Goal: Task Accomplishment & Management: Manage account settings

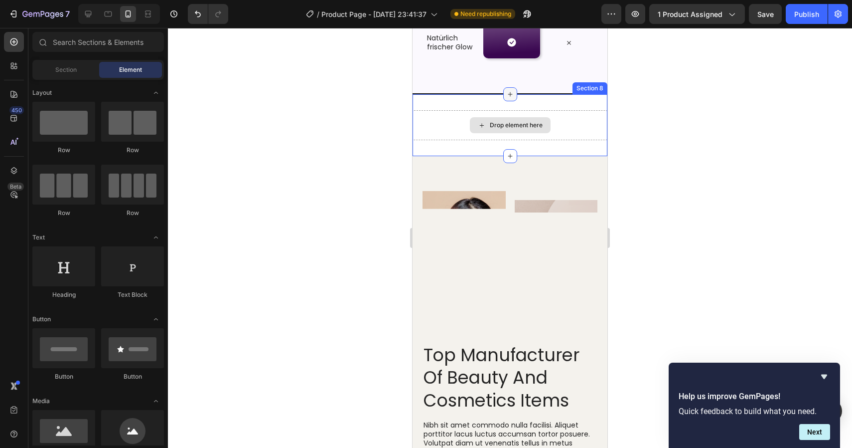
scroll to position [1187, 0]
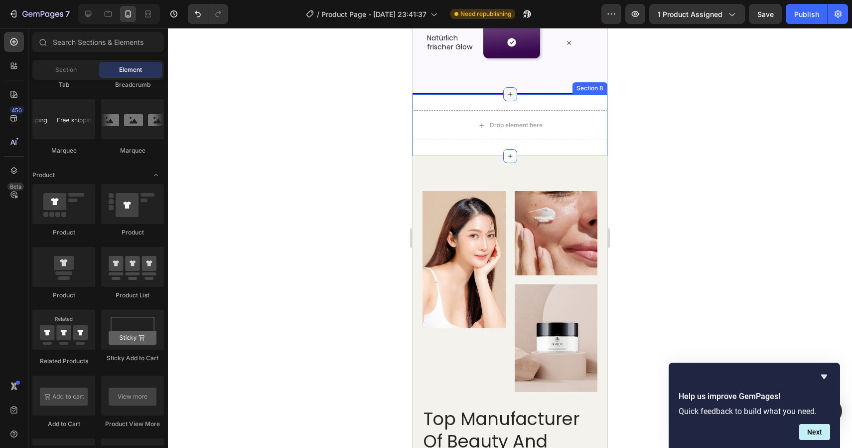
click at [508, 97] on icon at bounding box center [510, 94] width 4 height 4
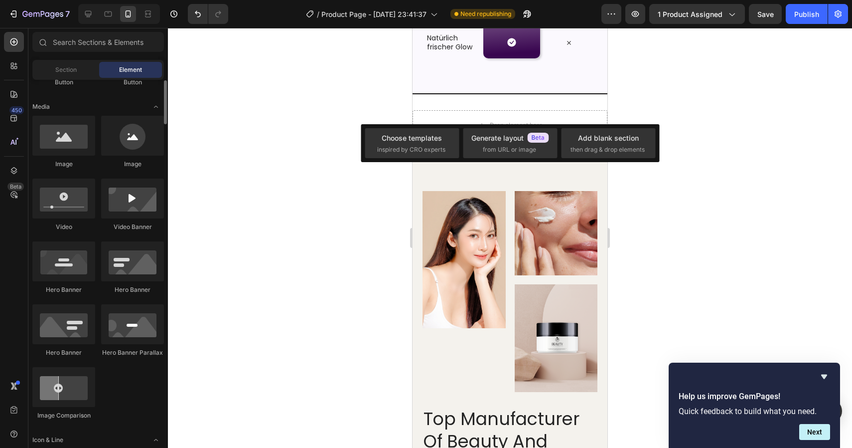
scroll to position [263, 0]
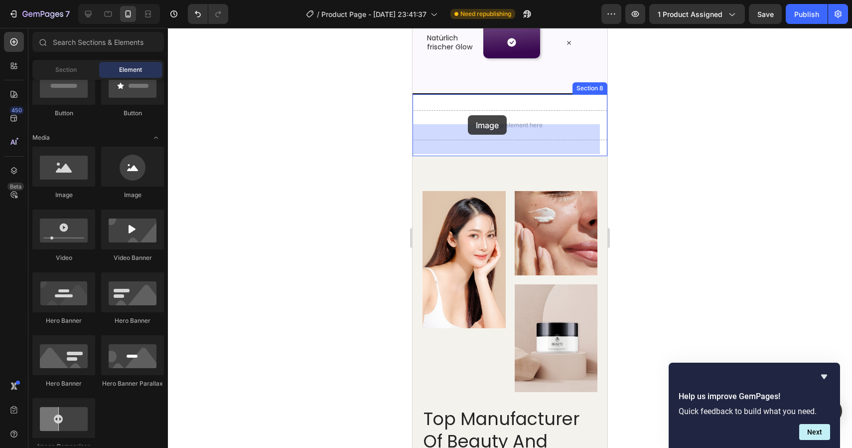
drag, startPoint x: 494, startPoint y: 208, endPoint x: 468, endPoint y: 115, distance: 96.2
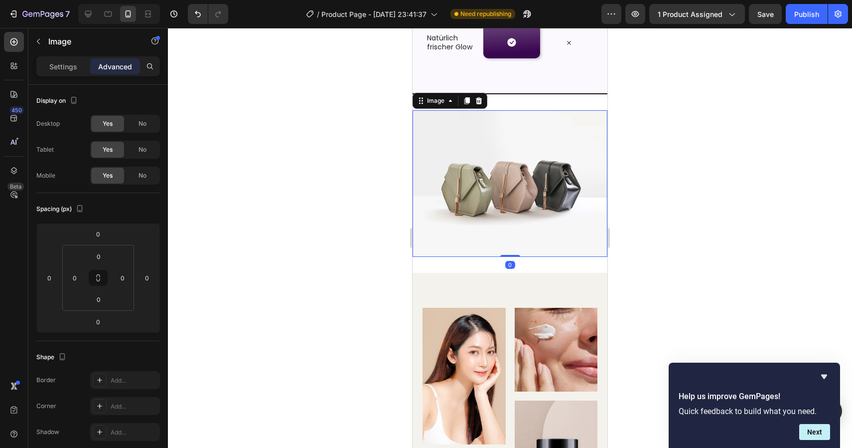
drag, startPoint x: 507, startPoint y: 179, endPoint x: 438, endPoint y: 174, distance: 69.4
click at [503, 178] on img at bounding box center [510, 183] width 195 height 146
drag, startPoint x: 66, startPoint y: 68, endPoint x: 72, endPoint y: 75, distance: 9.2
click at [66, 68] on p "Settings" at bounding box center [63, 66] width 28 height 10
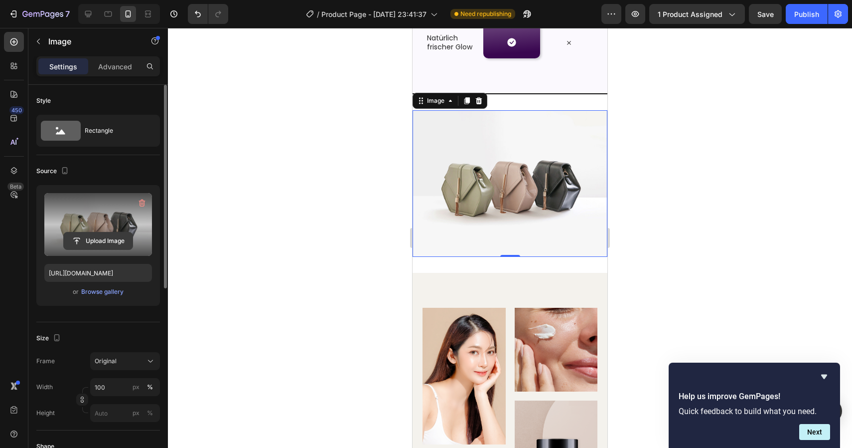
click at [92, 235] on input "file" at bounding box center [98, 240] width 69 height 17
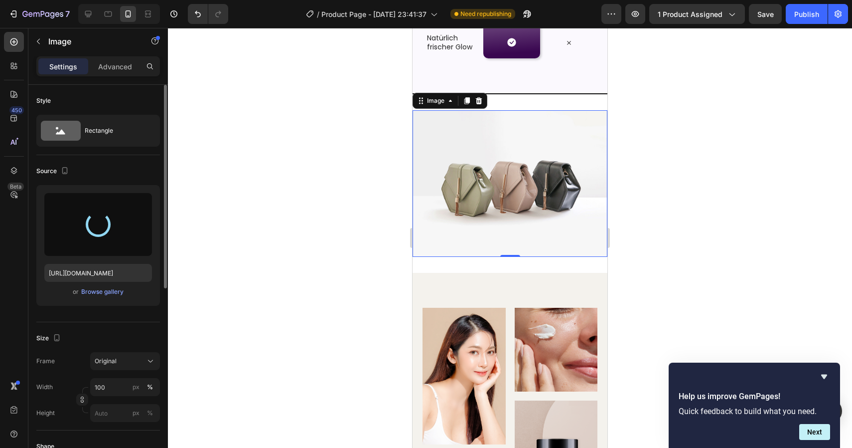
type input "[URL][DOMAIN_NAME]"
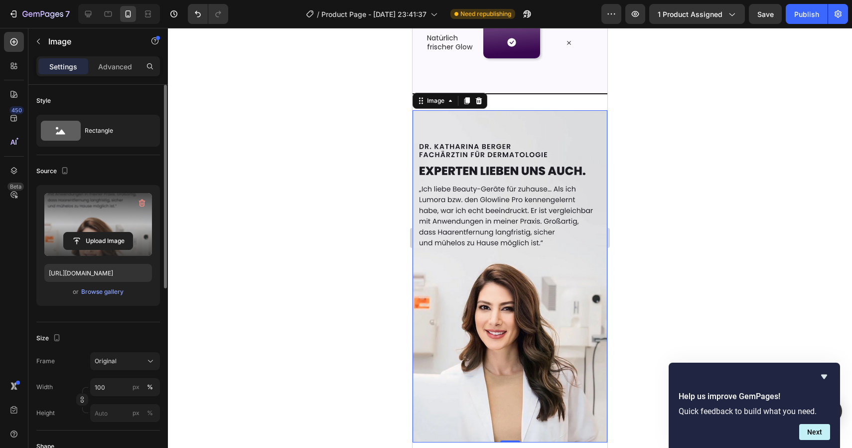
click at [677, 194] on div at bounding box center [510, 238] width 684 height 420
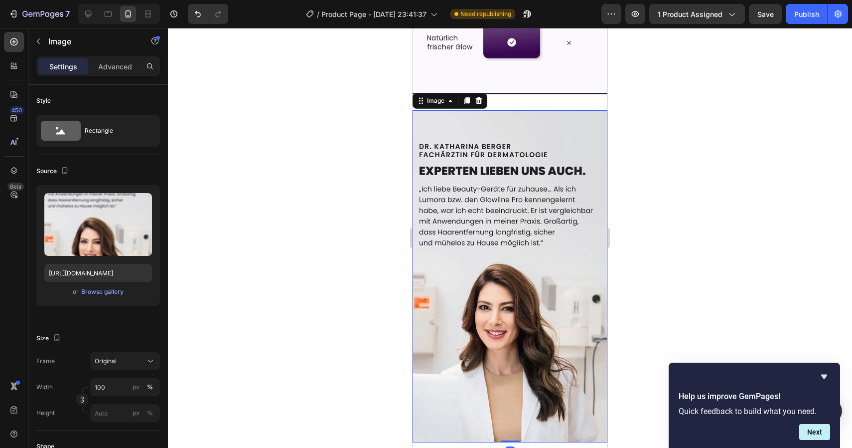
click at [569, 295] on img at bounding box center [510, 275] width 195 height 331
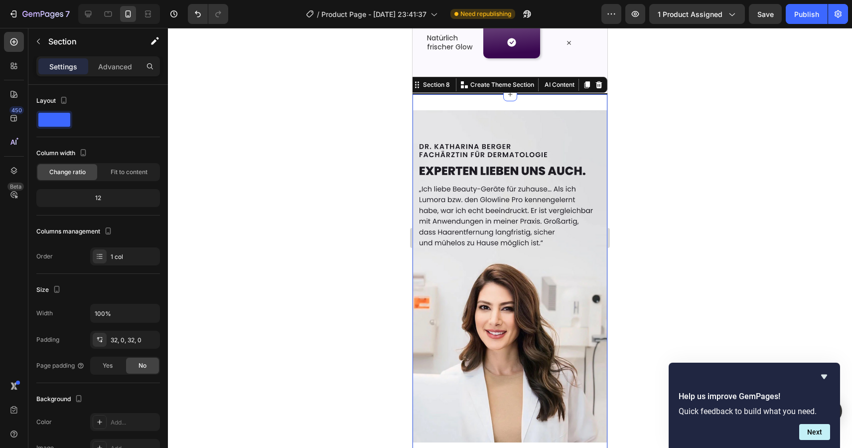
click at [536, 116] on div "Image Section 8 You can create reusable sections Create Theme Section AI Conten…" at bounding box center [510, 275] width 195 height 363
click at [104, 73] on div "Advanced" at bounding box center [115, 66] width 50 height 16
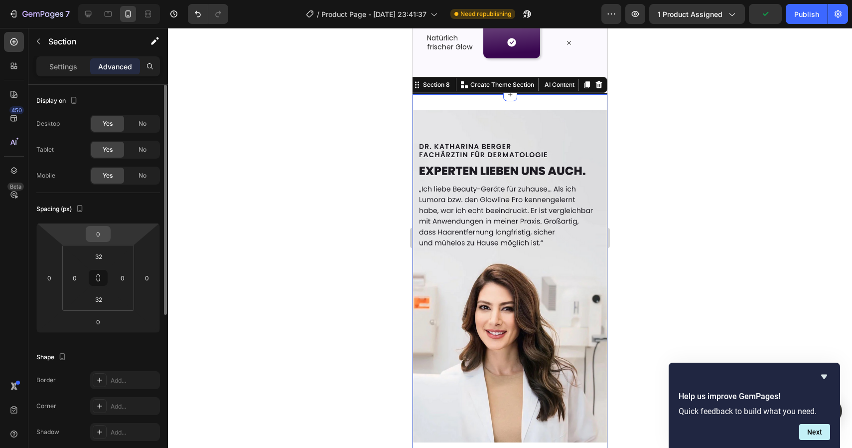
click at [102, 236] on input "0" at bounding box center [98, 233] width 20 height 15
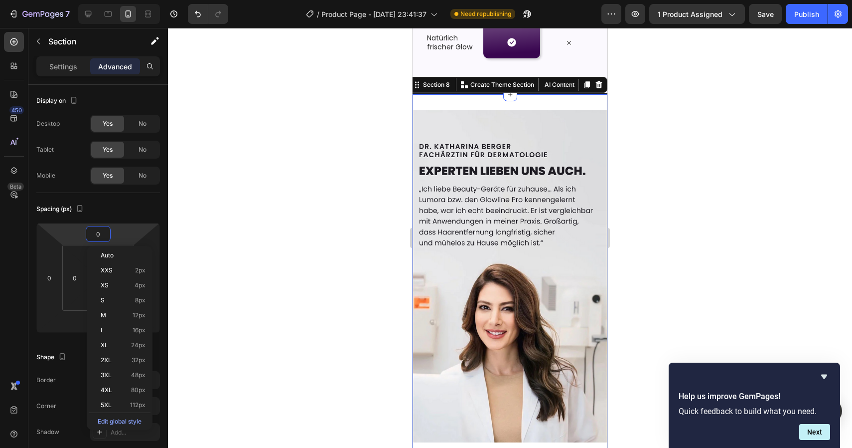
click at [180, 226] on div at bounding box center [510, 238] width 684 height 420
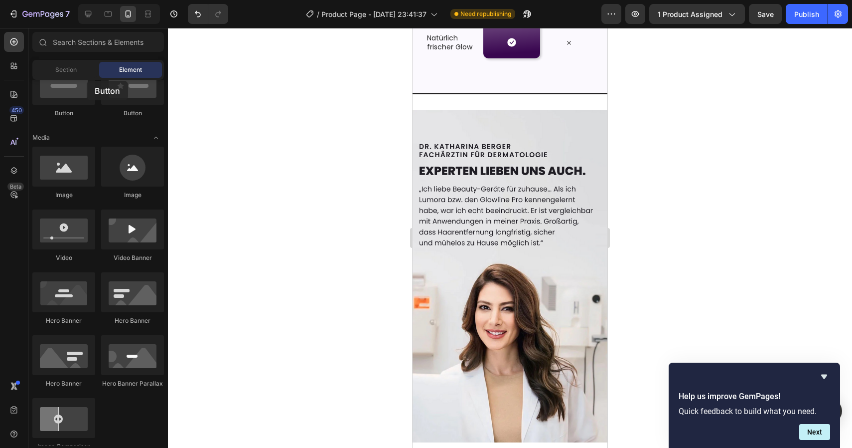
click at [87, 80] on div at bounding box center [63, 85] width 63 height 40
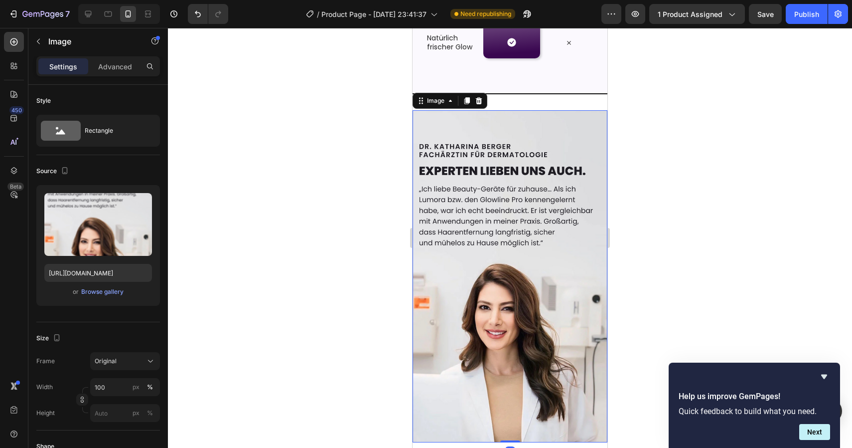
click at [500, 237] on img at bounding box center [510, 275] width 195 height 331
click at [128, 71] on p "Advanced" at bounding box center [115, 66] width 34 height 10
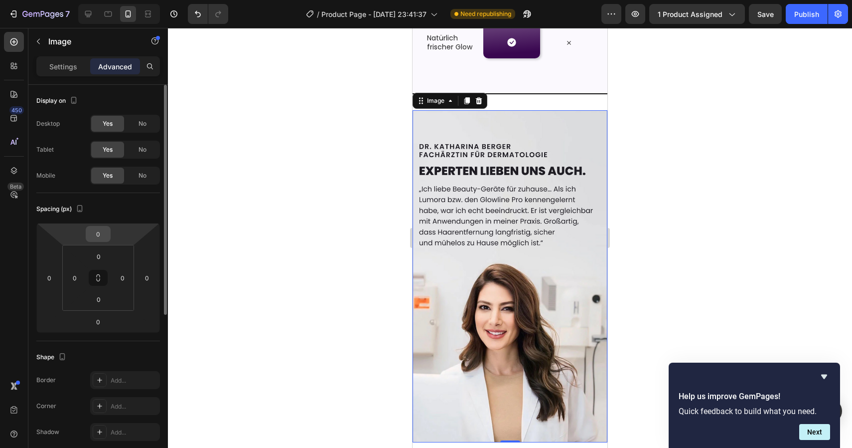
click at [103, 235] on input "0" at bounding box center [98, 233] width 20 height 15
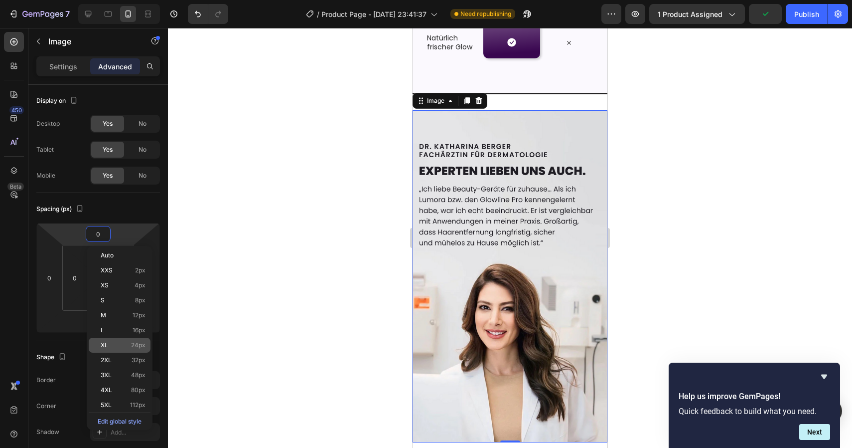
click at [129, 348] on p "XL 24px" at bounding box center [123, 344] width 45 height 7
type input "24"
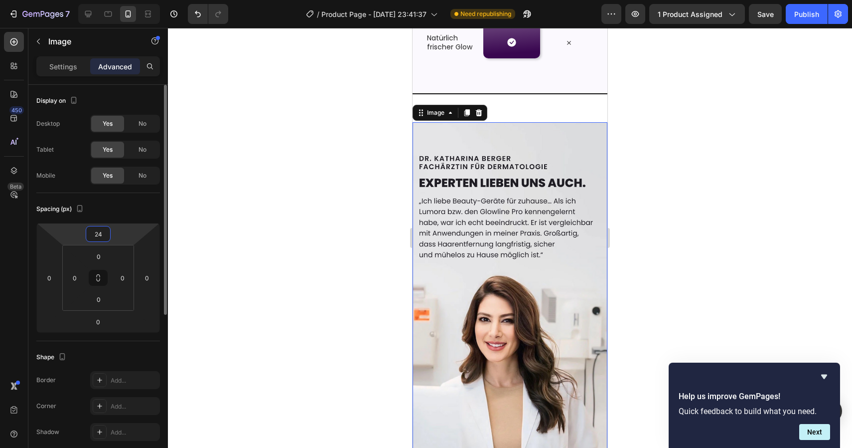
click at [97, 232] on input "24" at bounding box center [98, 233] width 20 height 15
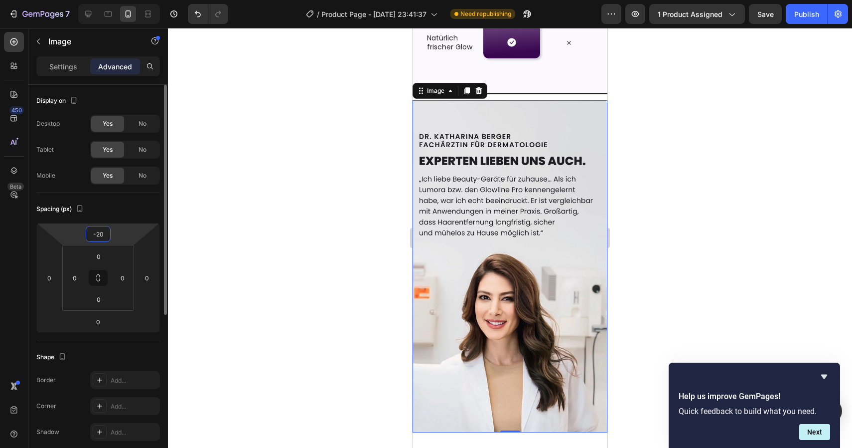
type input "-2"
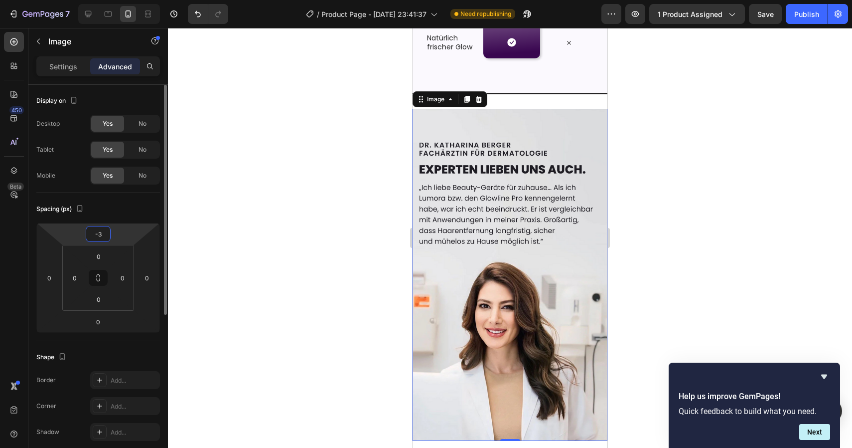
type input "-32"
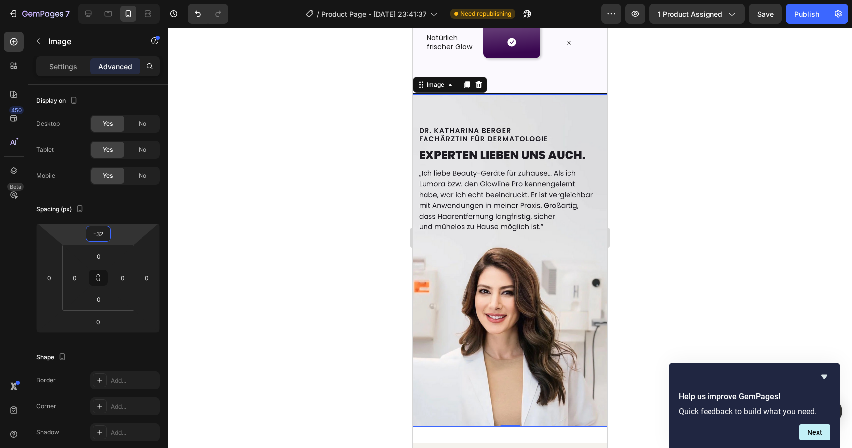
click at [374, 154] on div at bounding box center [510, 238] width 684 height 420
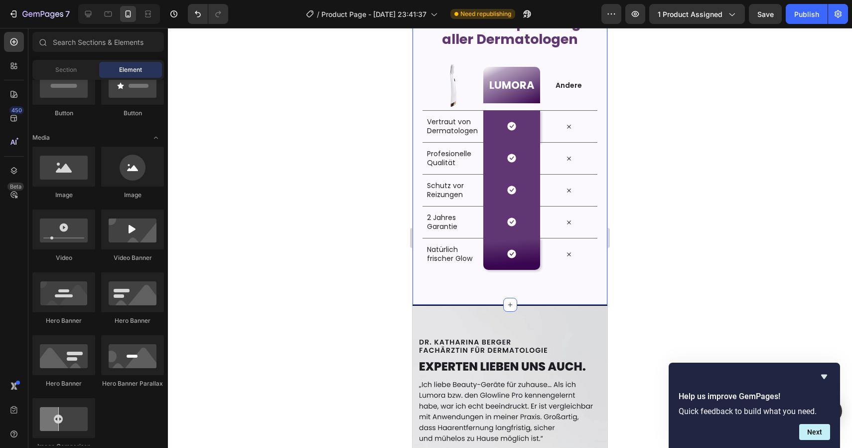
scroll to position [1542, 0]
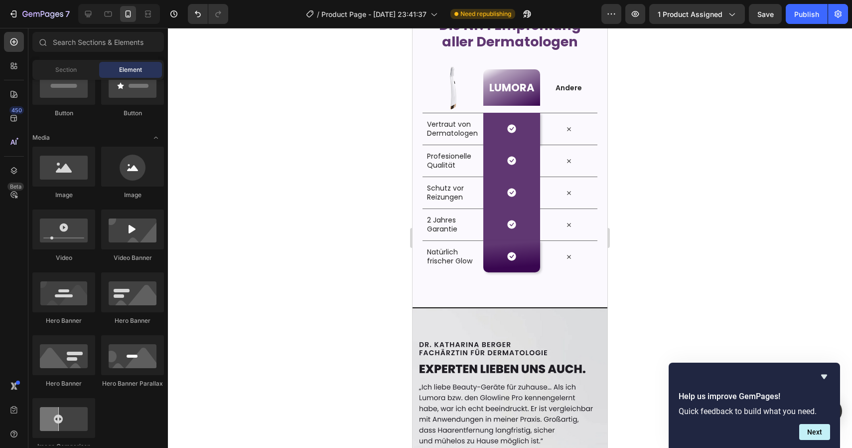
click at [690, 179] on div at bounding box center [510, 238] width 684 height 420
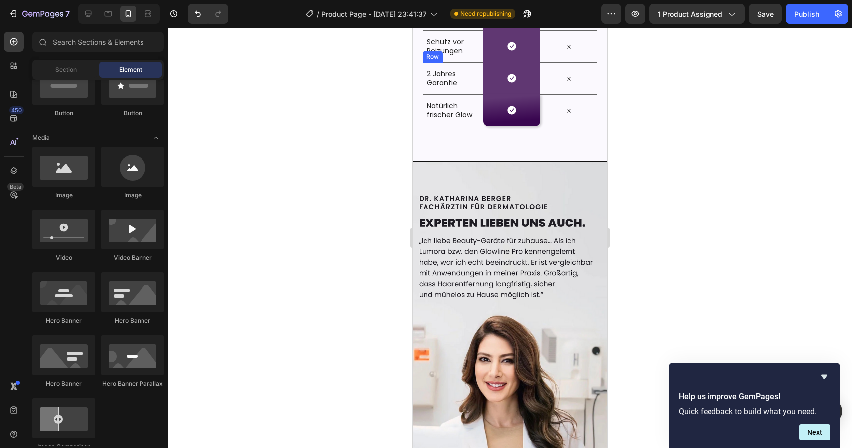
scroll to position [1690, 0]
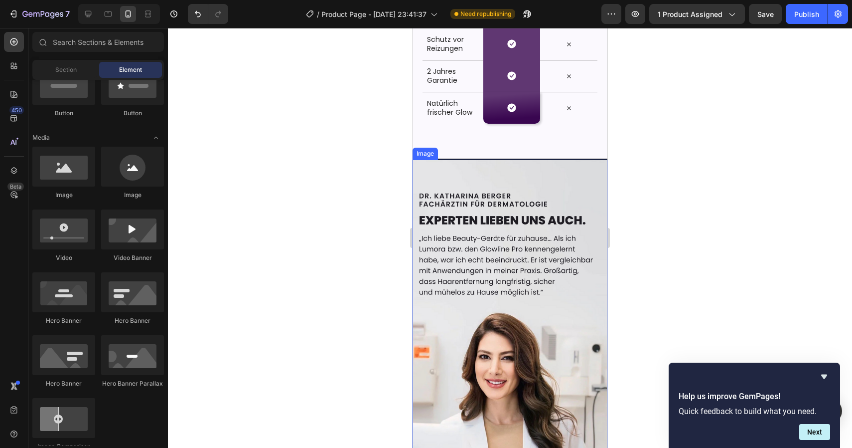
click at [677, 277] on div at bounding box center [510, 238] width 684 height 420
click at [678, 276] on div at bounding box center [510, 238] width 684 height 420
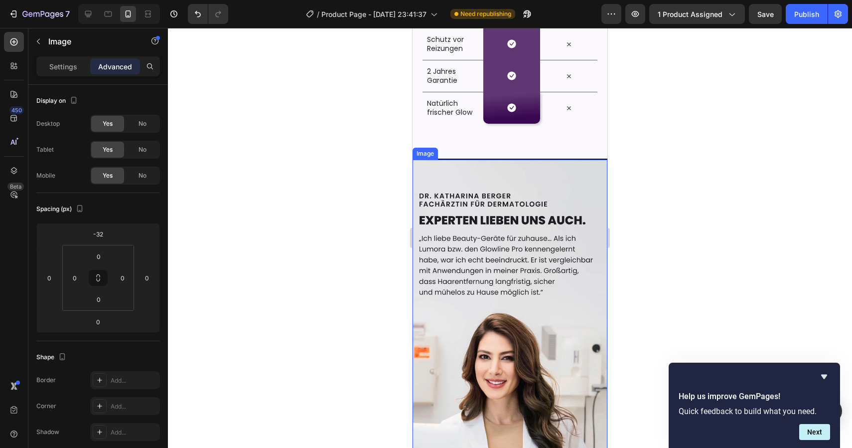
click at [568, 228] on img at bounding box center [510, 324] width 195 height 331
click at [575, 191] on img at bounding box center [510, 324] width 195 height 331
click at [649, 148] on div at bounding box center [510, 238] width 684 height 420
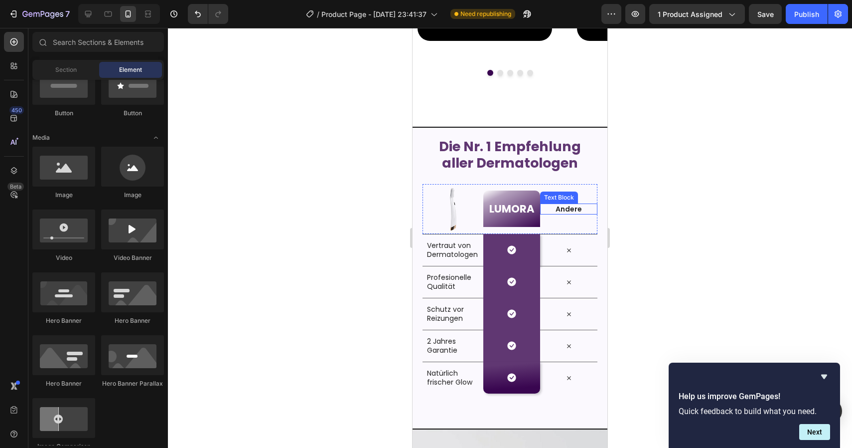
scroll to position [1411, 0]
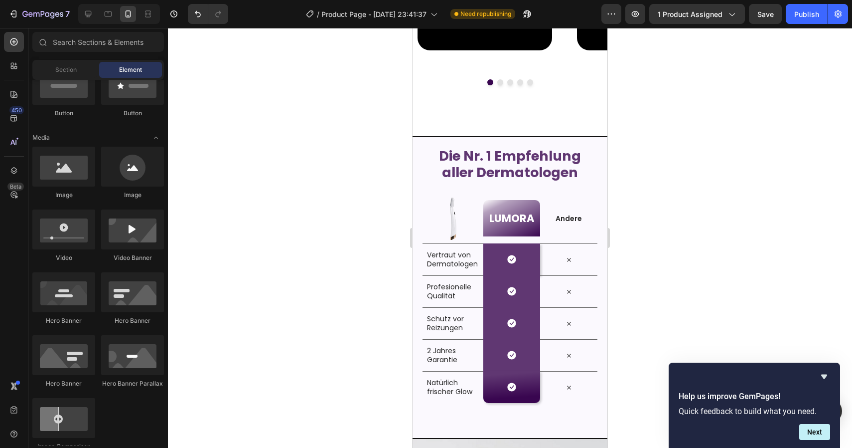
click at [683, 162] on div at bounding box center [510, 238] width 684 height 420
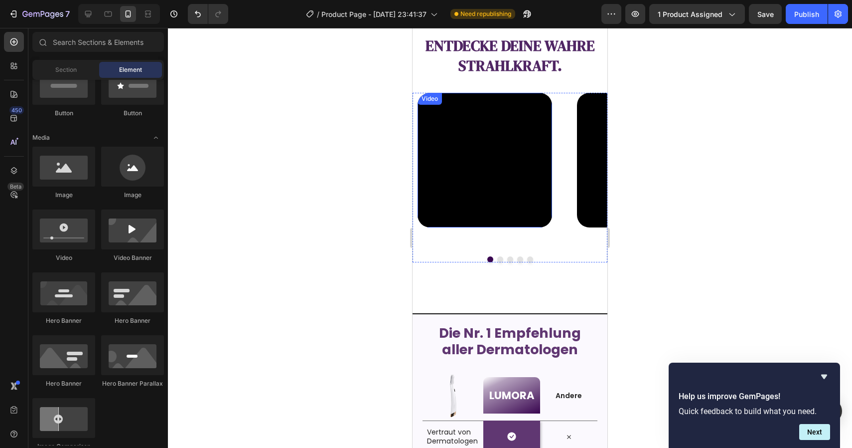
scroll to position [1028, 0]
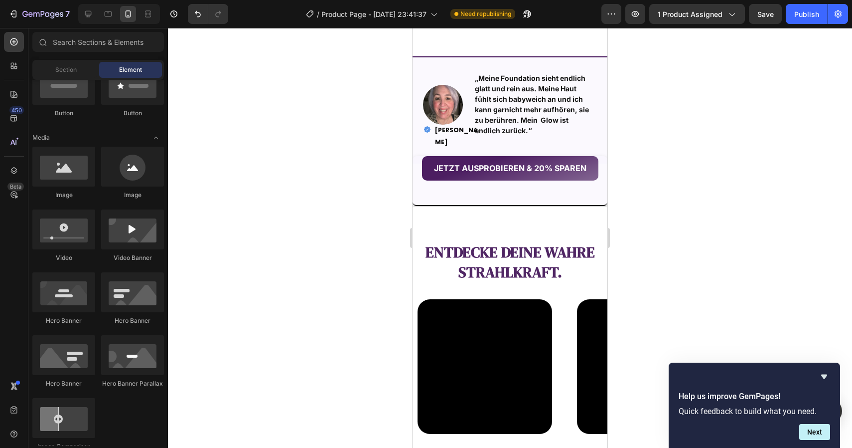
click at [681, 164] on div at bounding box center [510, 238] width 684 height 420
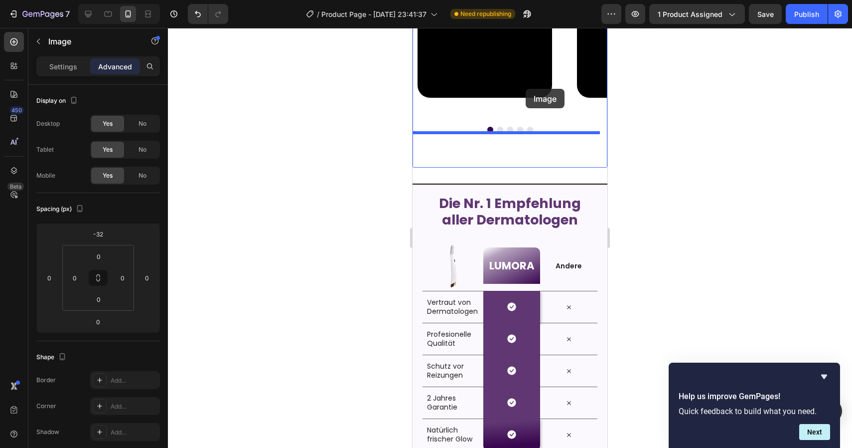
scroll to position [1355, 0]
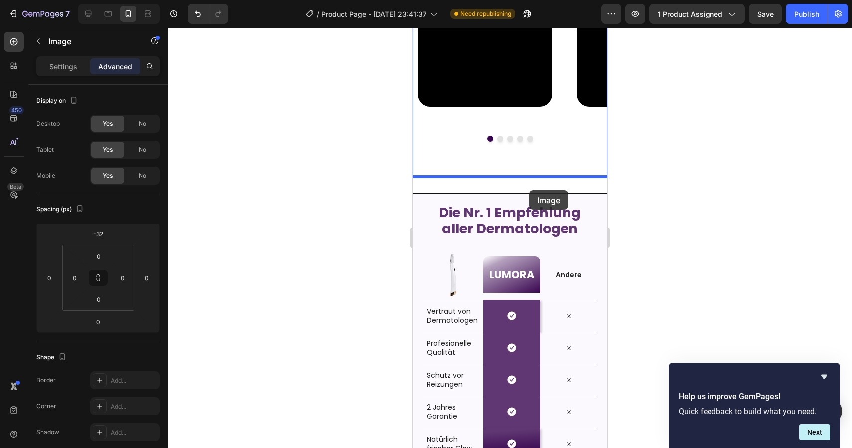
drag, startPoint x: 555, startPoint y: 272, endPoint x: 529, endPoint y: 190, distance: 86.2
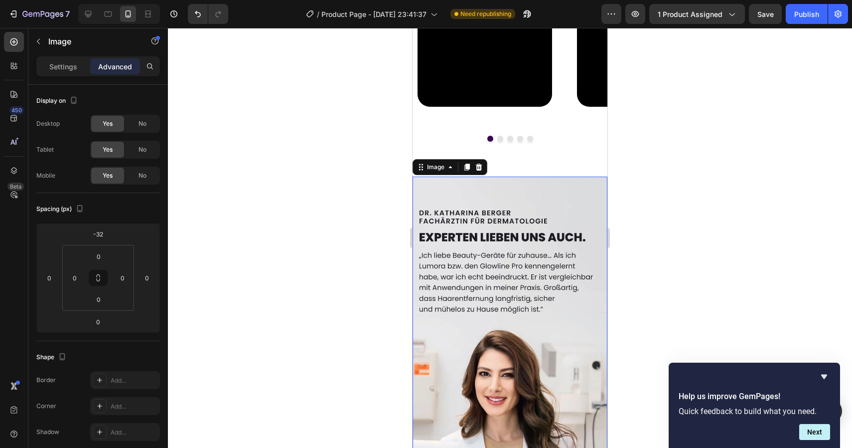
click at [656, 172] on div at bounding box center [510, 238] width 684 height 420
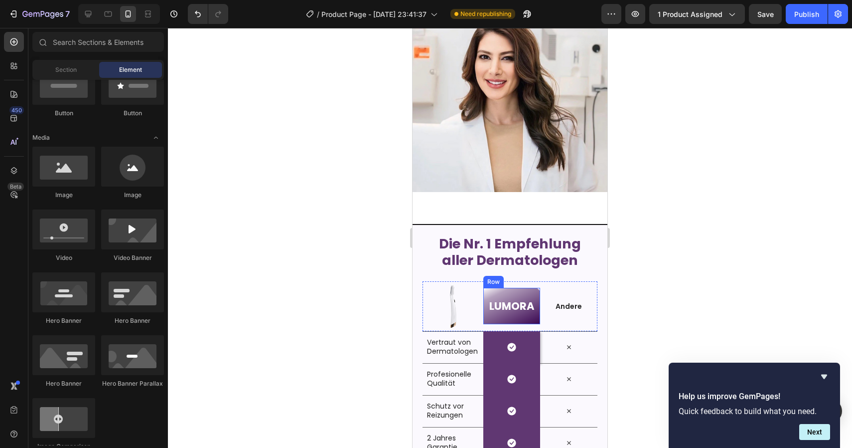
scroll to position [1740, 0]
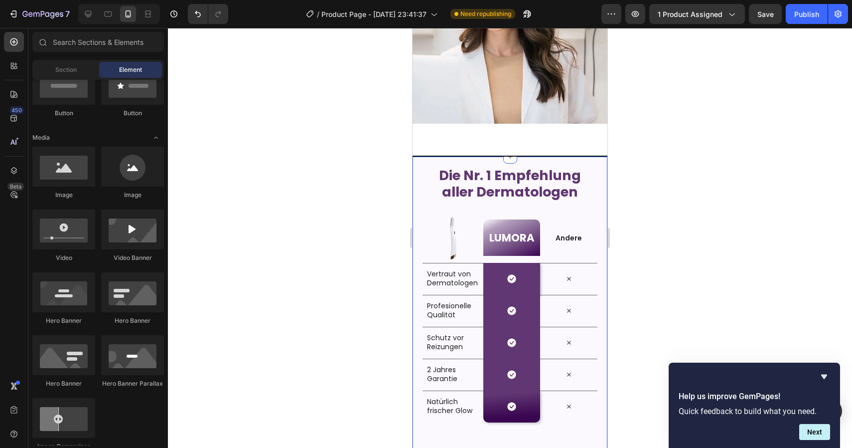
click at [701, 193] on div at bounding box center [510, 238] width 684 height 420
click at [700, 193] on div at bounding box center [510, 238] width 684 height 420
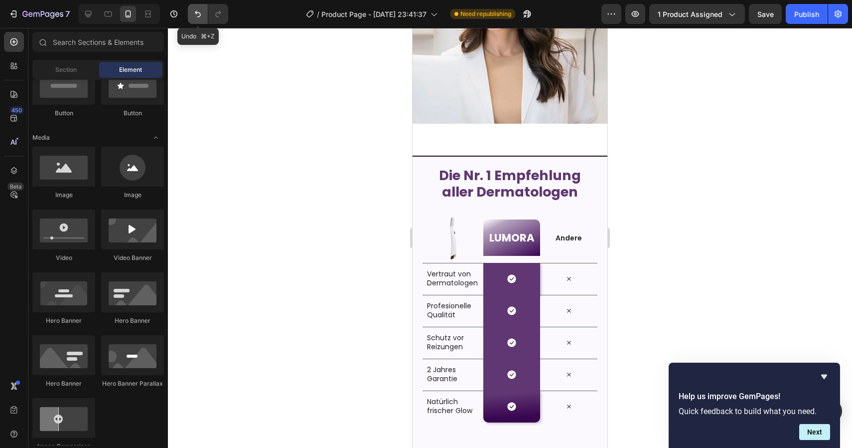
click at [191, 11] on button "Undo/Redo" at bounding box center [198, 14] width 20 height 20
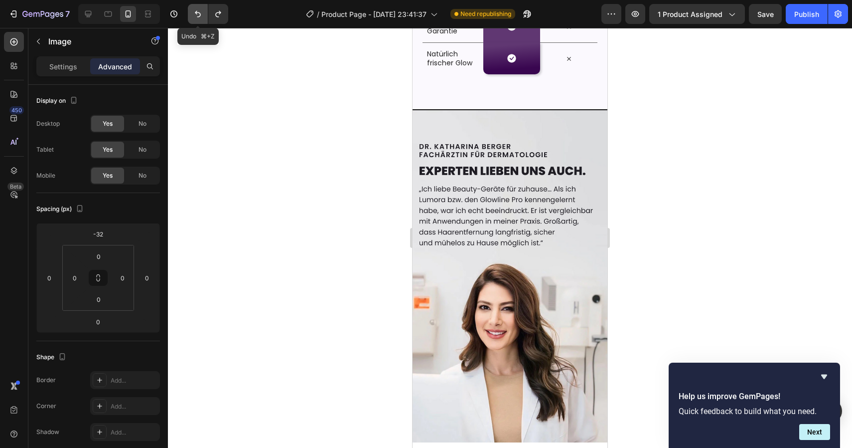
scroll to position [1405, 0]
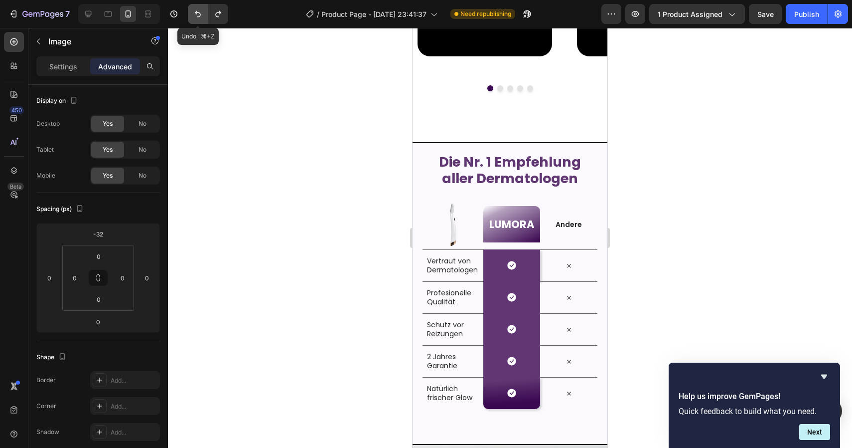
click at [191, 11] on button "Undo/Redo" at bounding box center [198, 14] width 20 height 20
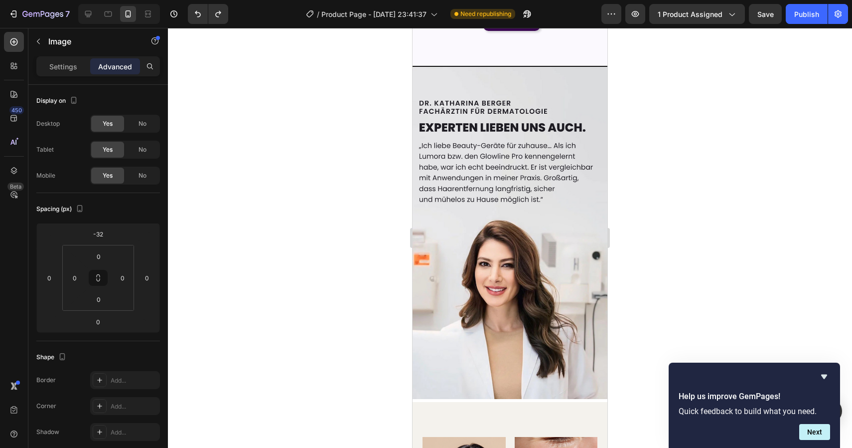
scroll to position [1776, 0]
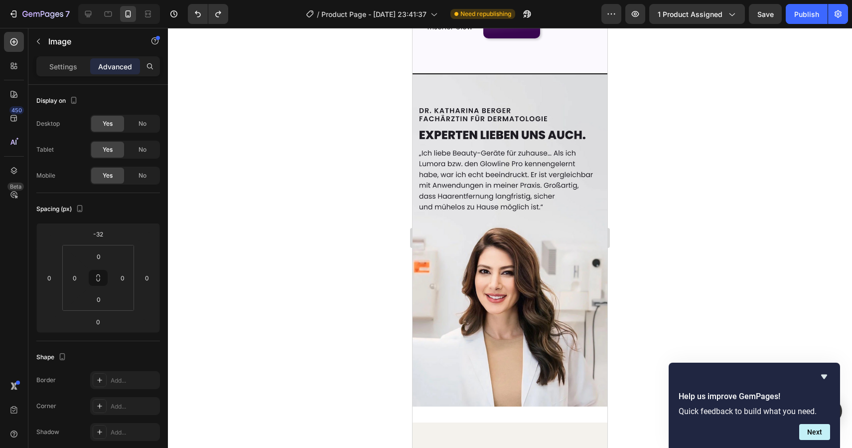
click at [779, 247] on div at bounding box center [510, 238] width 684 height 420
click at [566, 245] on img at bounding box center [510, 239] width 195 height 331
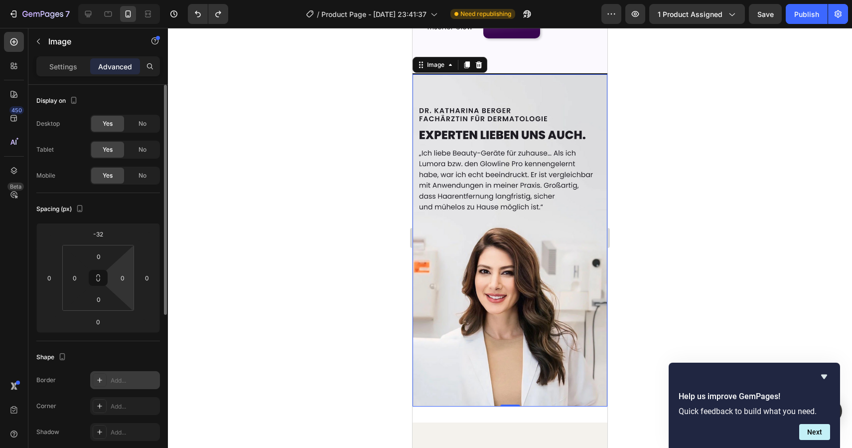
scroll to position [274, 0]
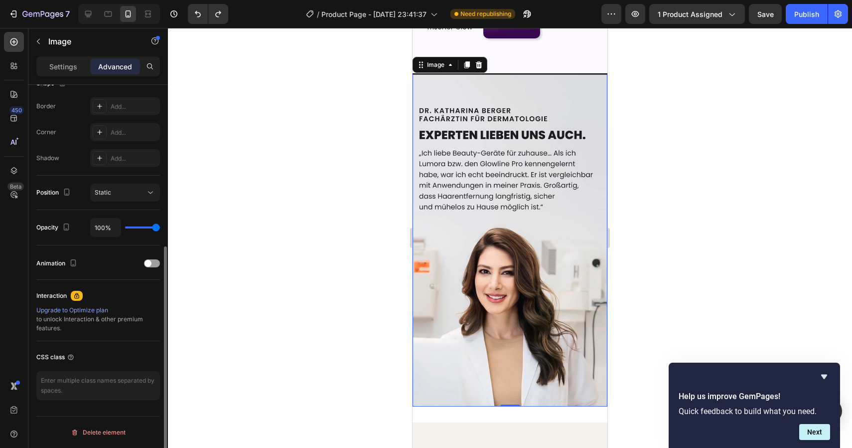
type input "91%"
type input "91"
type input "89%"
type input "89"
type input "88%"
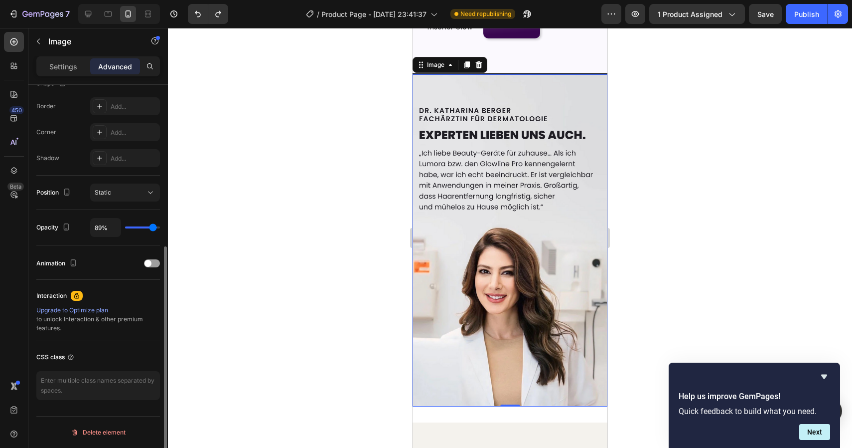
type input "88"
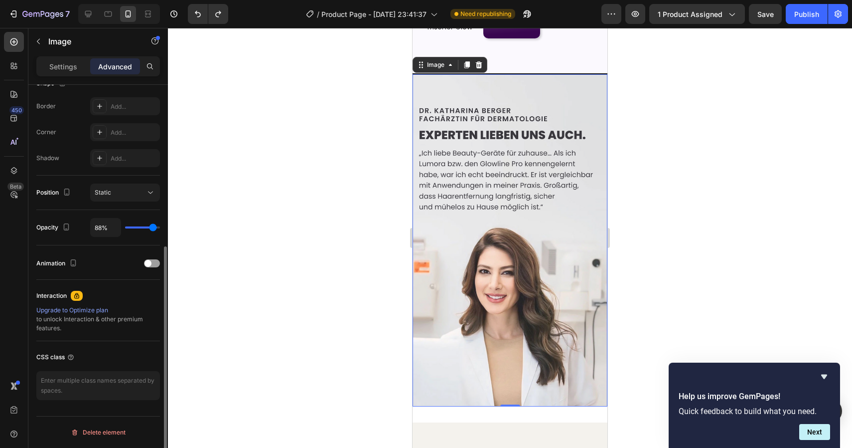
type input "87%"
type input "87"
type input "86%"
type input "86"
type input "85%"
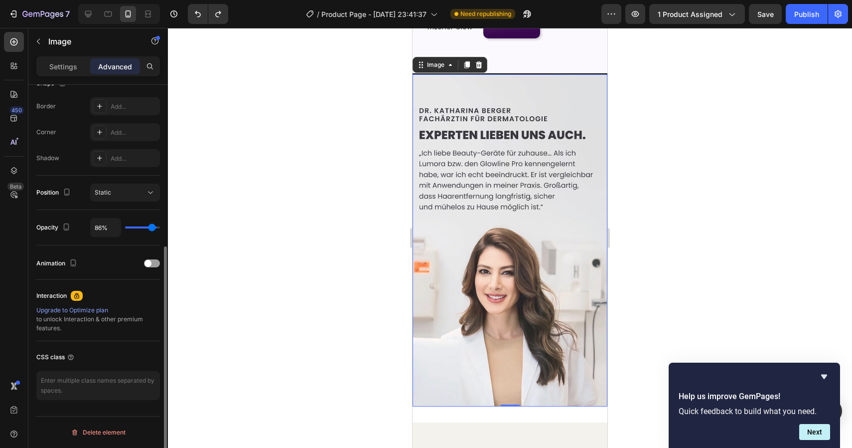
type input "85"
type input "84%"
type input "84"
type input "82%"
type input "82"
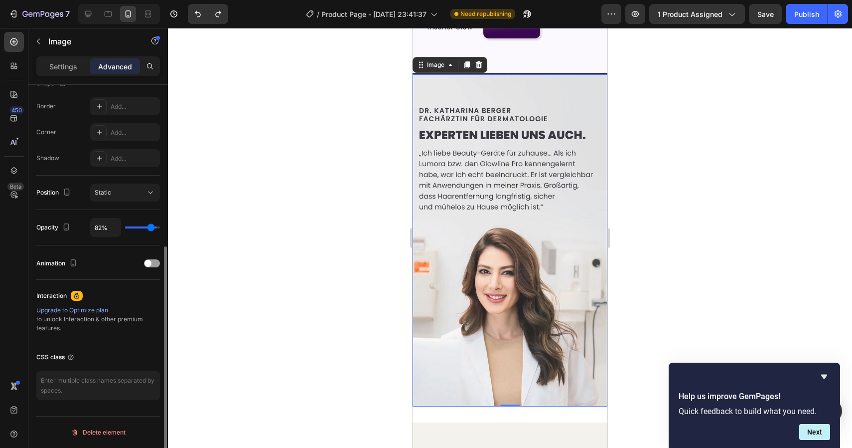
type input "81%"
type input "81"
type input "80%"
type input "80"
type input "79%"
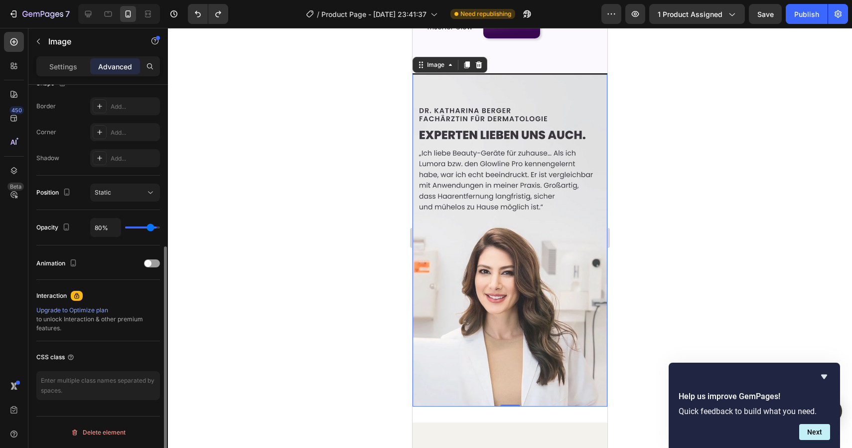
type input "79"
type input "78%"
type input "78"
type input "77%"
type input "77"
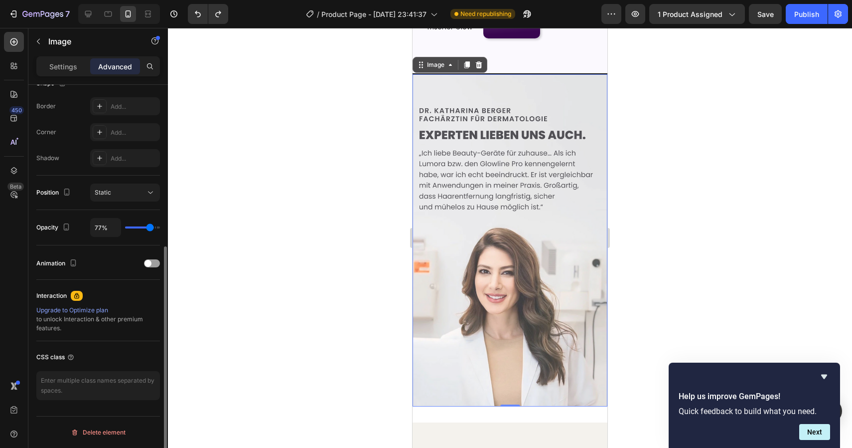
type input "76%"
type input "76"
type input "75%"
type input "75"
type input "74%"
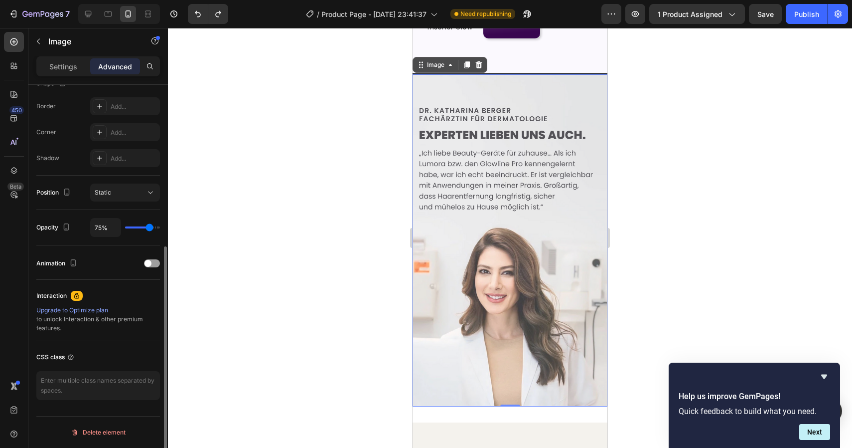
type input "74"
type input "73%"
type input "73"
type input "72%"
type input "72"
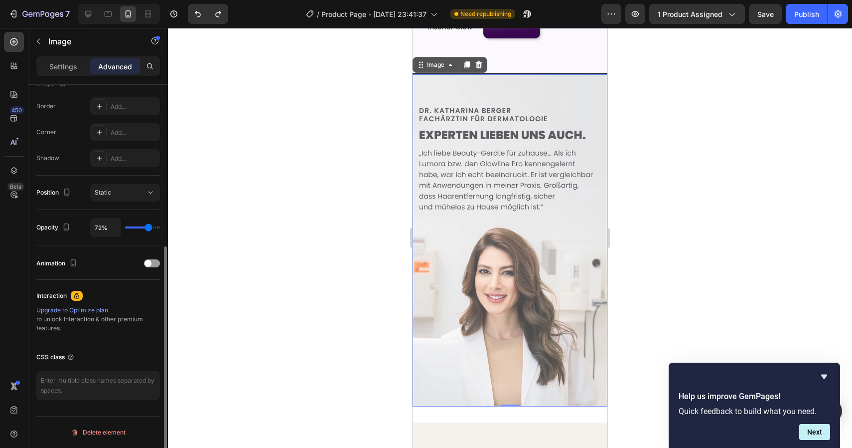
type input "73%"
type input "73"
type input "74%"
type input "74"
type input "75%"
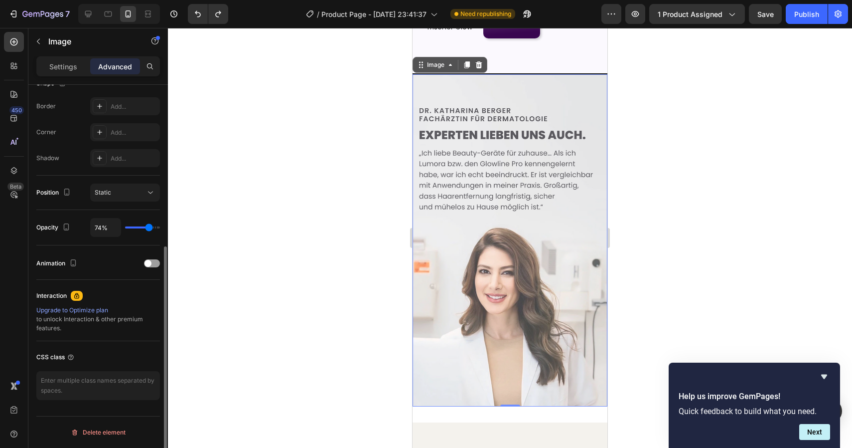
type input "75"
type input "76%"
type input "76"
type input "77%"
type input "77"
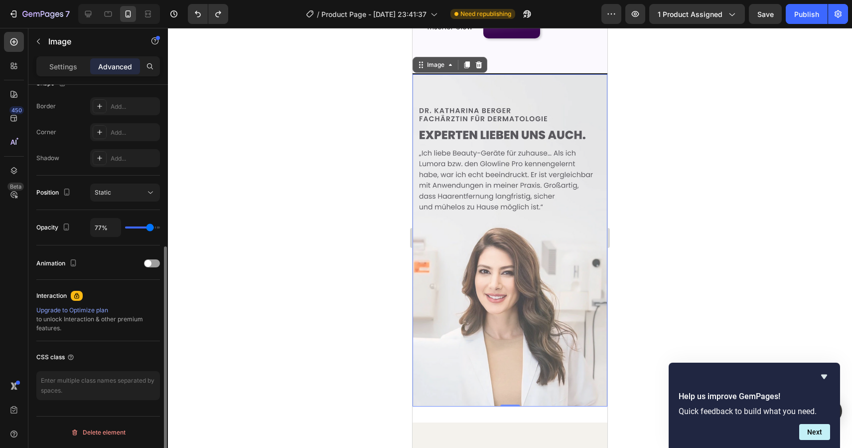
type input "78%"
type input "78"
type input "79%"
type input "79"
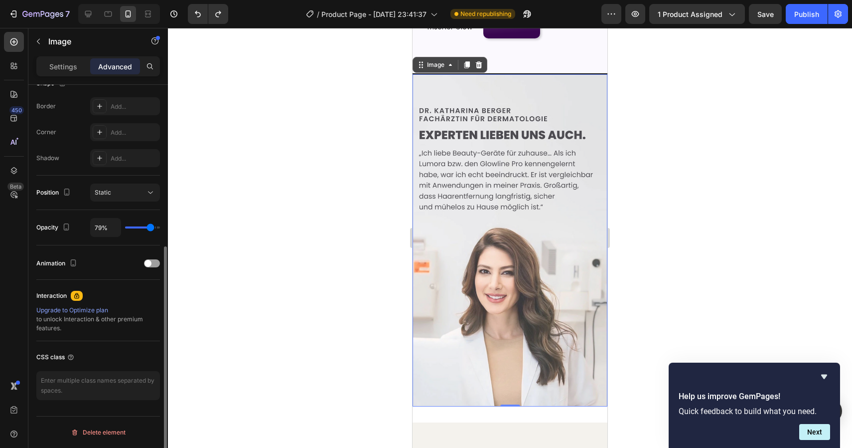
type input "80%"
type input "80"
type input "81%"
type input "81"
type input "82%"
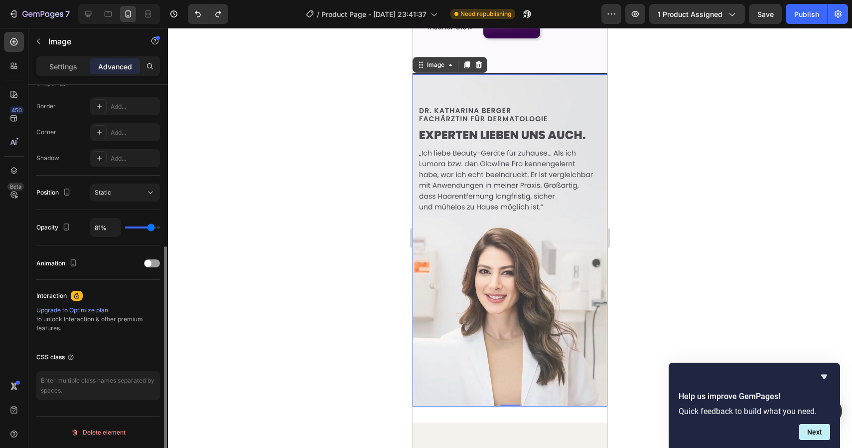
type input "82"
type input "83%"
type input "83"
type input "85%"
type input "85"
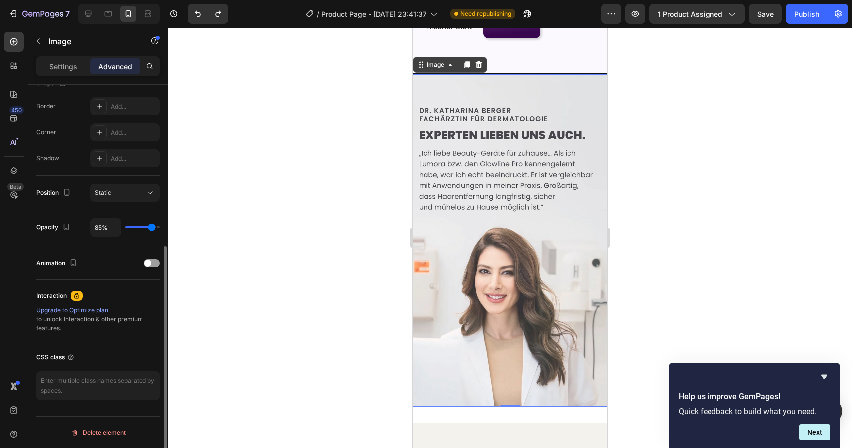
type input "89%"
type input "89"
type input "96%"
type input "96"
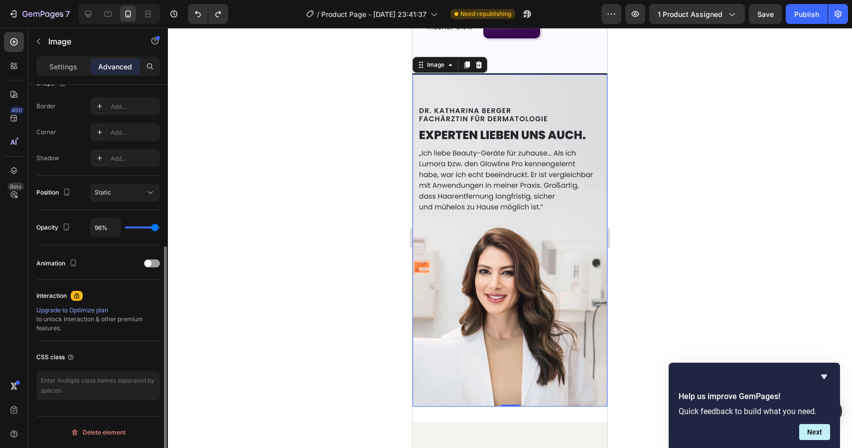
type input "97%"
type input "97"
type input "98%"
type input "98"
type input "99%"
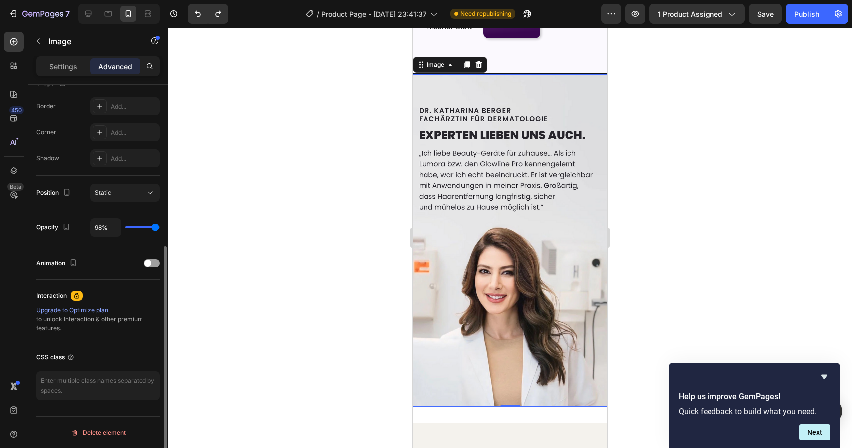
type input "99"
type input "100%"
type input "100"
click at [156, 228] on input "range" at bounding box center [142, 227] width 35 height 2
click at [331, 197] on div at bounding box center [510, 238] width 684 height 420
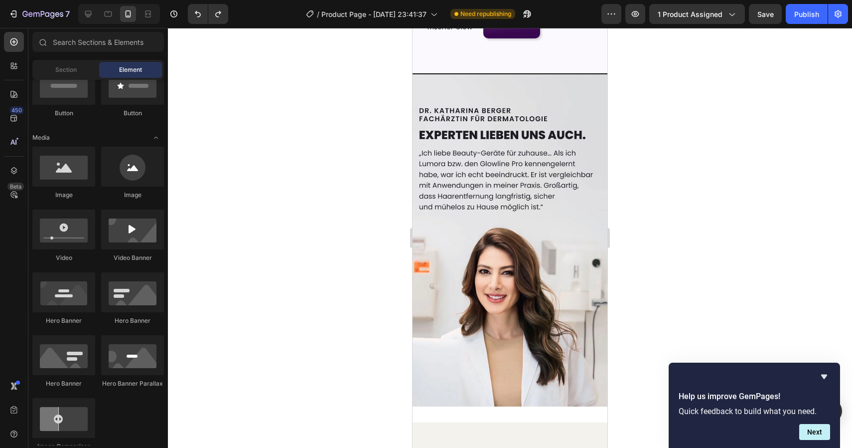
click at [331, 197] on div at bounding box center [510, 238] width 684 height 420
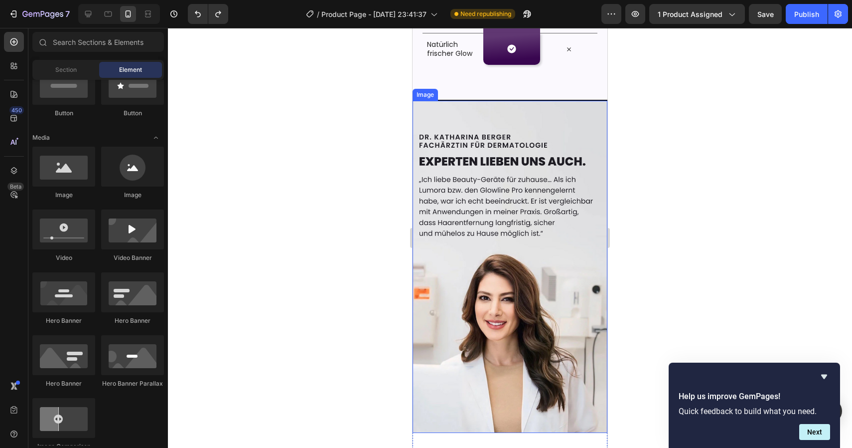
scroll to position [1799, 0]
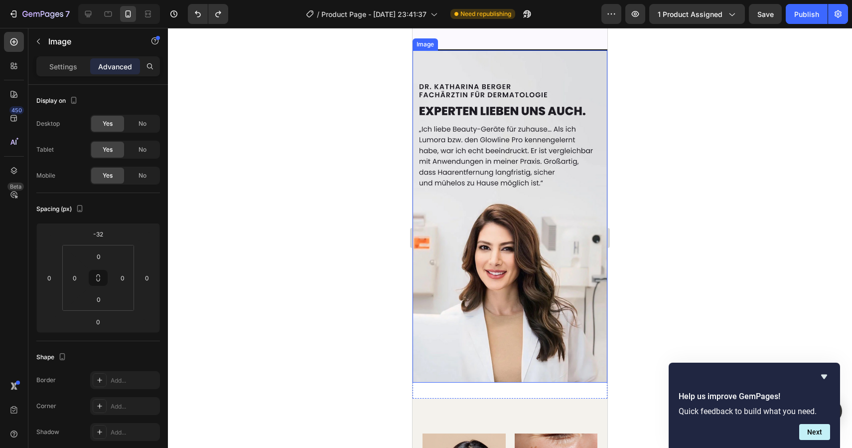
click at [520, 289] on img at bounding box center [510, 215] width 195 height 331
click at [466, 56] on icon at bounding box center [467, 60] width 8 height 8
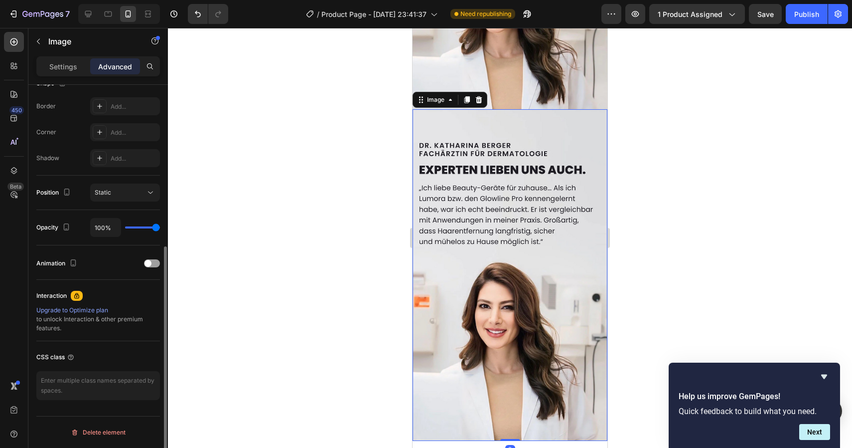
scroll to position [2090, 0]
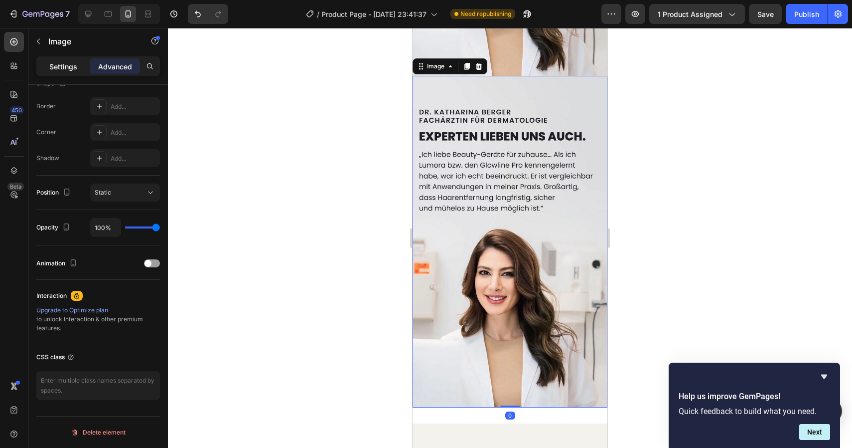
click at [66, 69] on p "Settings" at bounding box center [63, 66] width 28 height 10
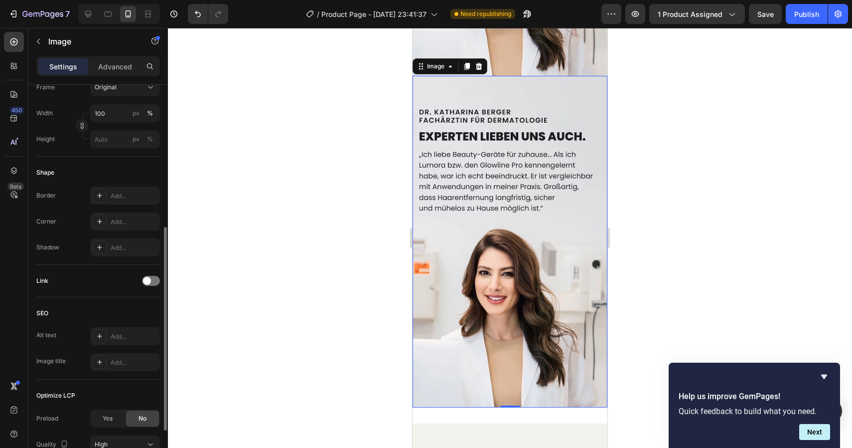
scroll to position [0, 0]
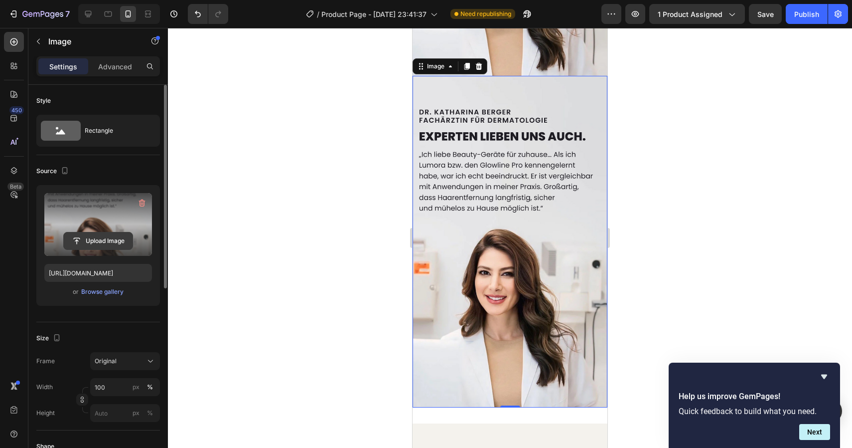
click at [100, 237] on input "file" at bounding box center [98, 240] width 69 height 17
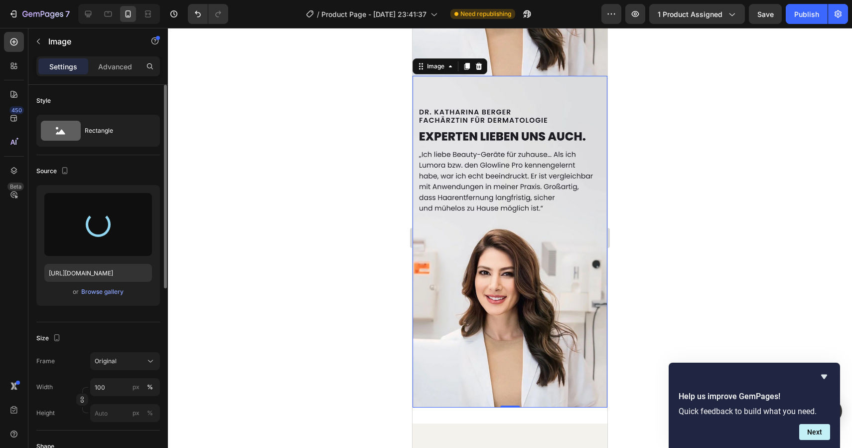
type input "[URL][DOMAIN_NAME]"
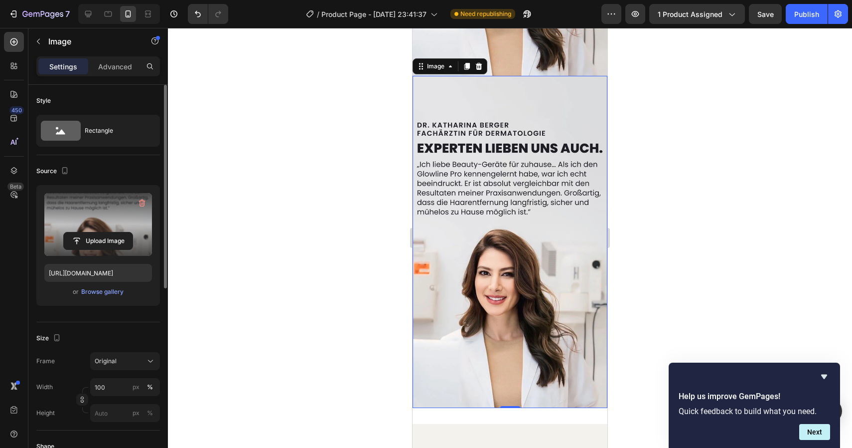
click at [711, 262] on div at bounding box center [510, 238] width 684 height 420
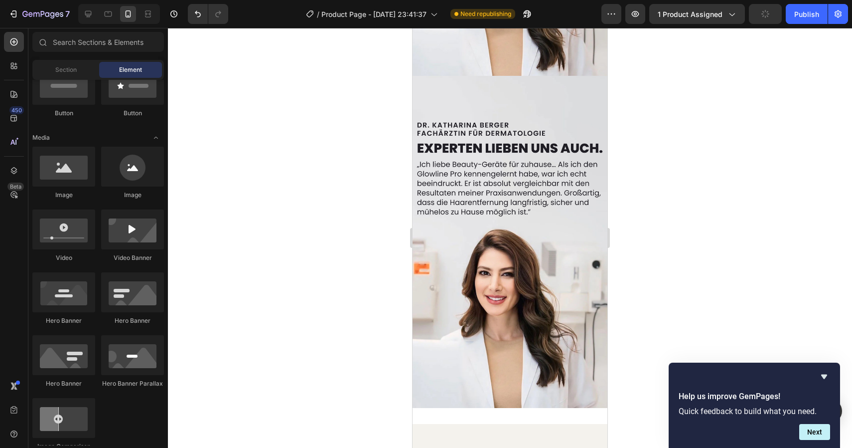
click at [711, 262] on div at bounding box center [510, 238] width 684 height 420
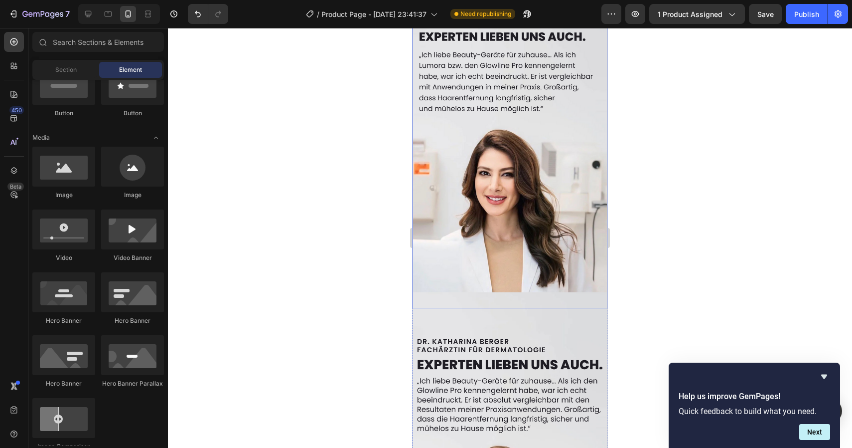
scroll to position [1863, 0]
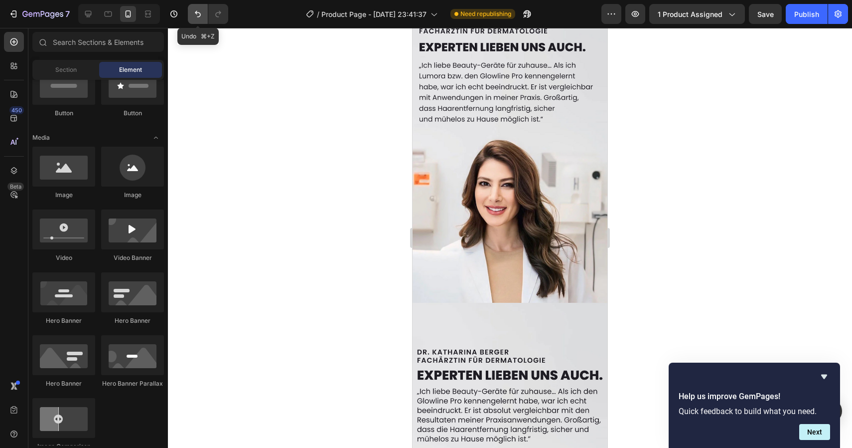
click at [193, 13] on icon "Undo/Redo" at bounding box center [198, 14] width 10 height 10
click at [194, 13] on icon "Undo/Redo" at bounding box center [198, 14] width 10 height 10
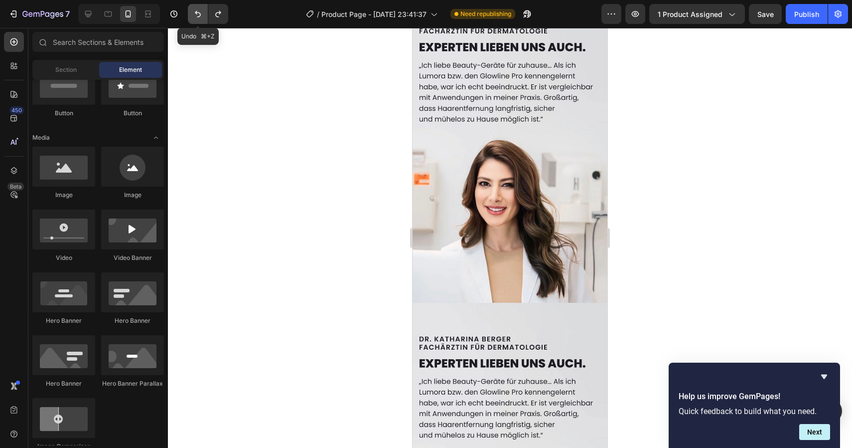
click at [194, 13] on icon "Undo/Redo" at bounding box center [198, 14] width 10 height 10
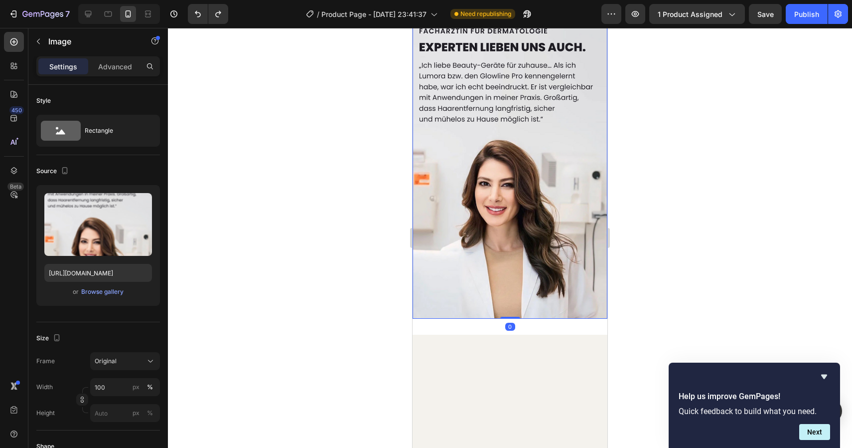
click at [445, 128] on img at bounding box center [510, 152] width 195 height 331
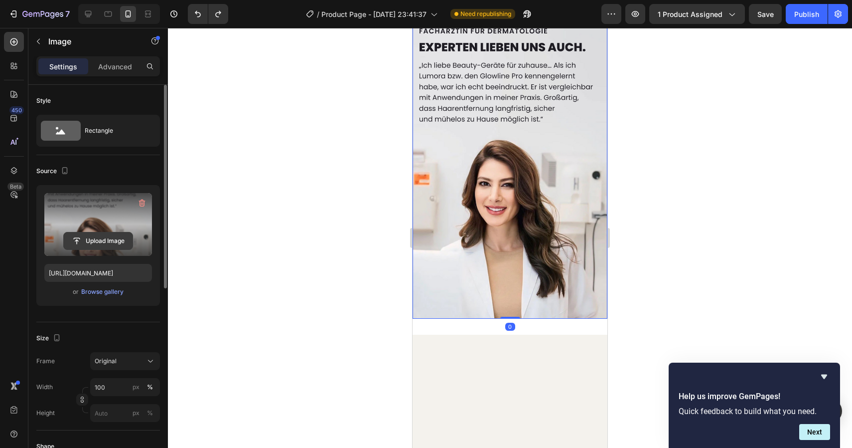
click at [106, 239] on input "file" at bounding box center [98, 240] width 69 height 17
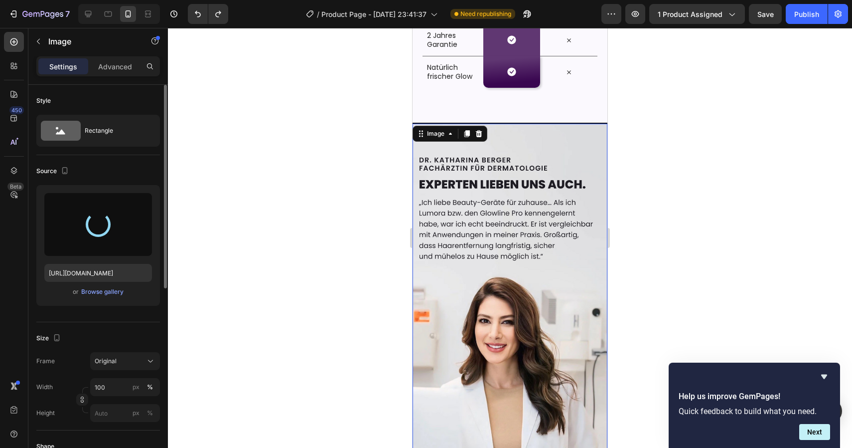
scroll to position [1737, 0]
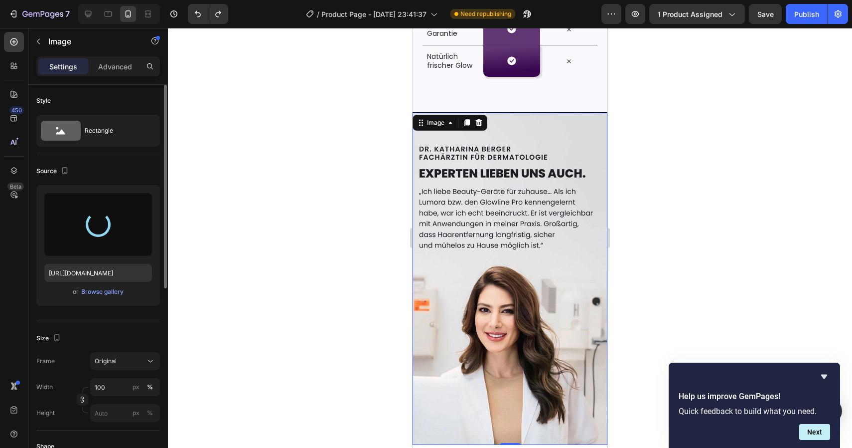
type input "[URL][DOMAIN_NAME]"
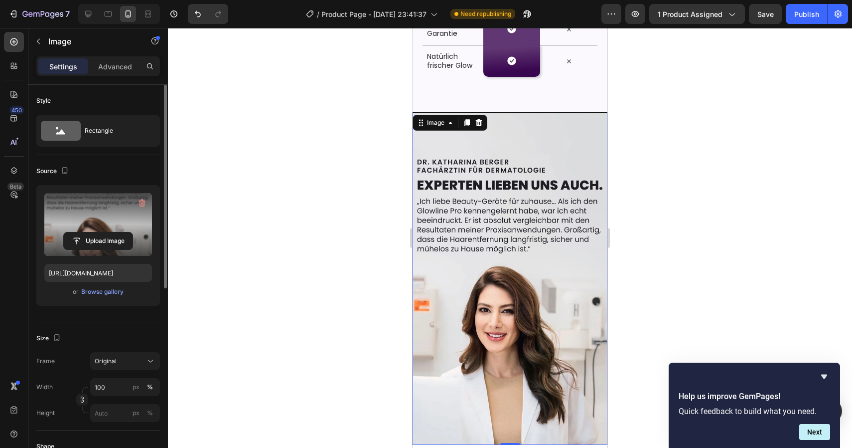
click at [783, 261] on div at bounding box center [510, 238] width 684 height 420
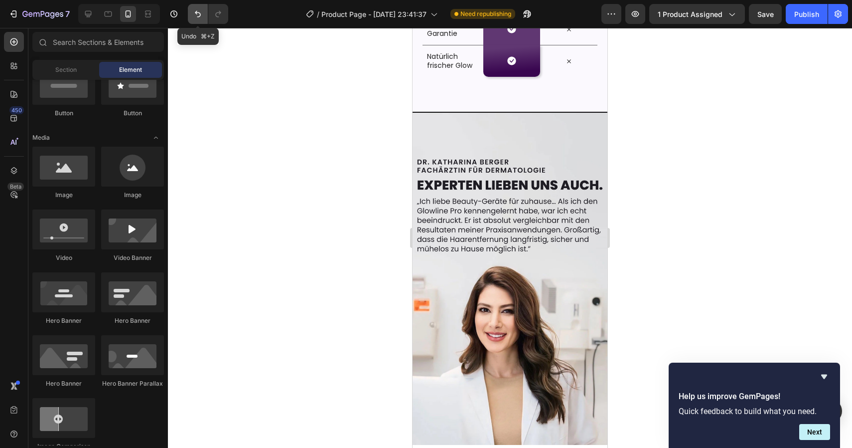
click at [201, 9] on icon "Undo/Redo" at bounding box center [198, 14] width 10 height 10
click at [198, 15] on icon "Undo/Redo" at bounding box center [198, 14] width 10 height 10
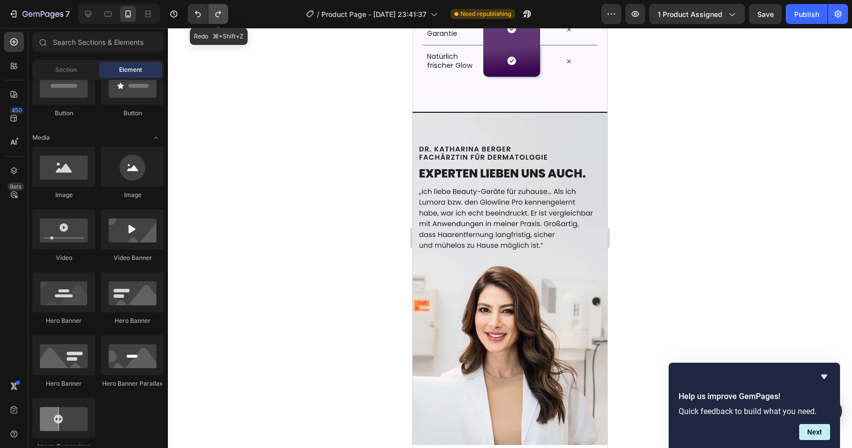
click at [216, 14] on icon "Undo/Redo" at bounding box center [218, 14] width 10 height 10
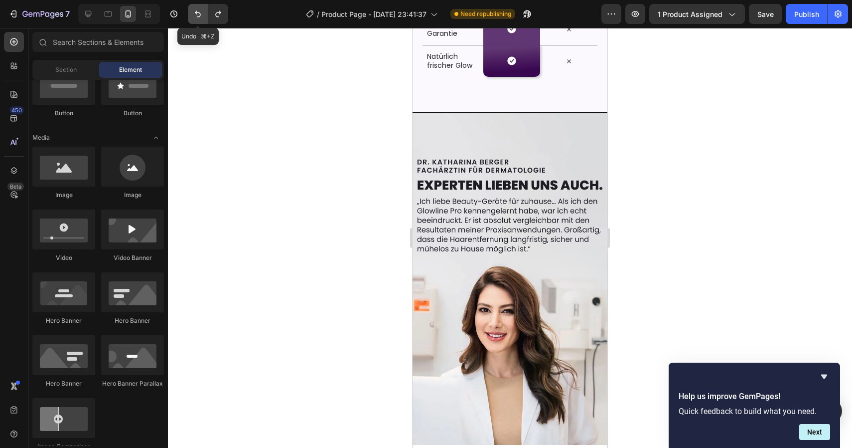
click at [192, 14] on button "Undo/Redo" at bounding box center [198, 14] width 20 height 20
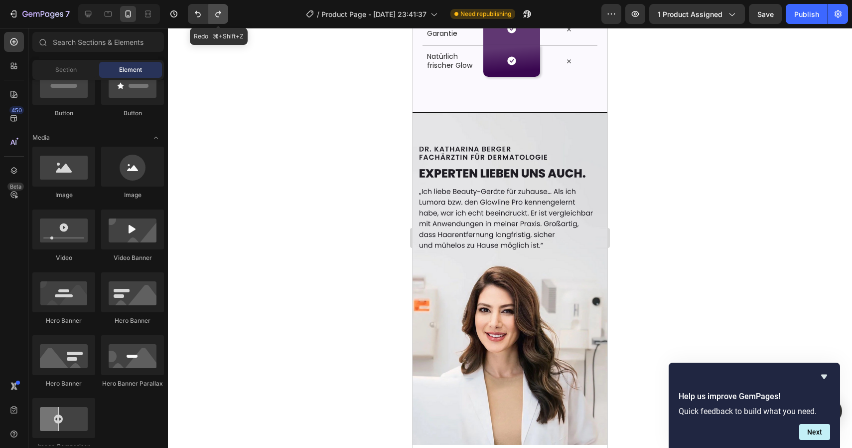
click at [214, 15] on icon "Undo/Redo" at bounding box center [218, 14] width 10 height 10
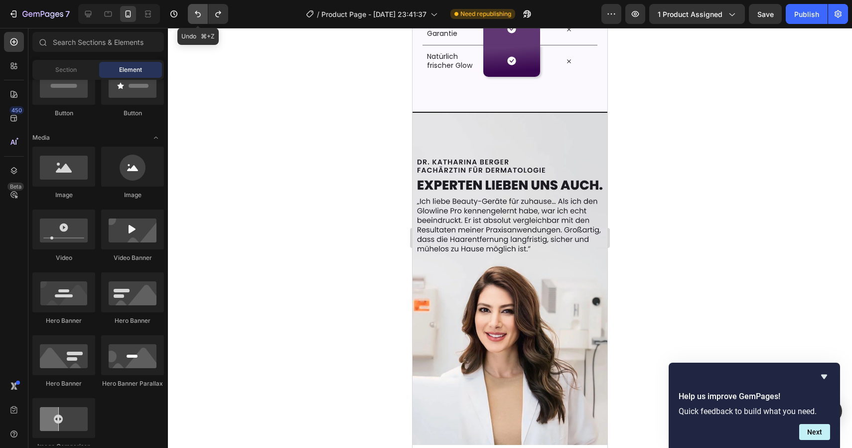
click at [197, 17] on icon "Undo/Redo" at bounding box center [198, 14] width 10 height 10
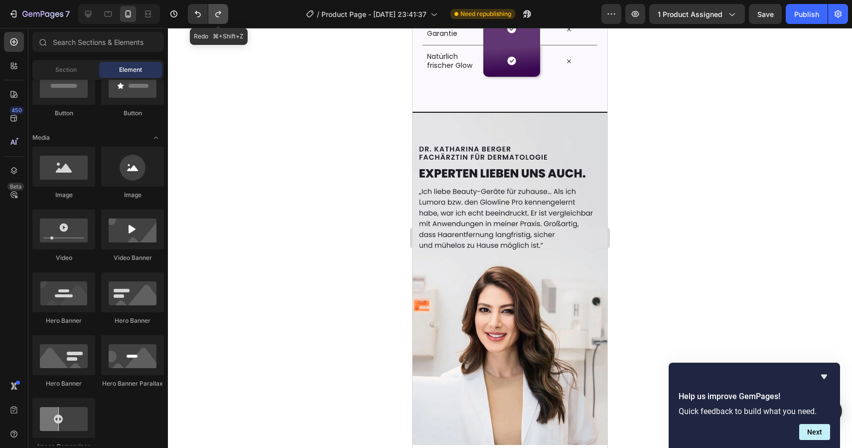
click at [217, 17] on icon "Undo/Redo" at bounding box center [218, 14] width 10 height 10
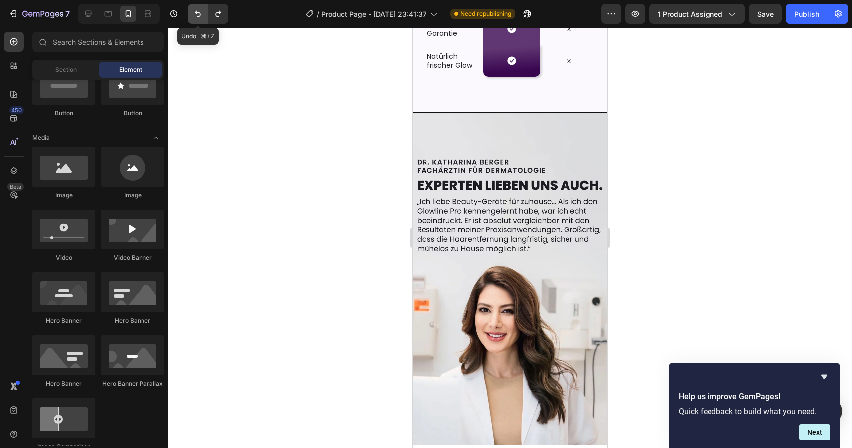
click at [203, 15] on button "Undo/Redo" at bounding box center [198, 14] width 20 height 20
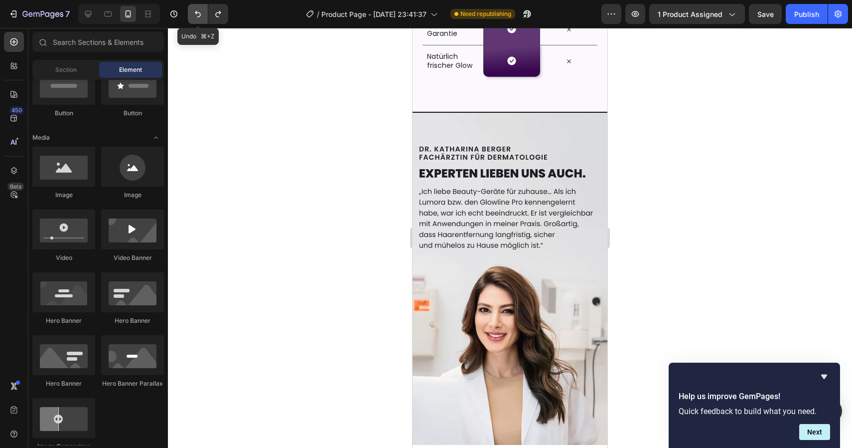
click at [198, 15] on icon "Undo/Redo" at bounding box center [198, 14] width 10 height 10
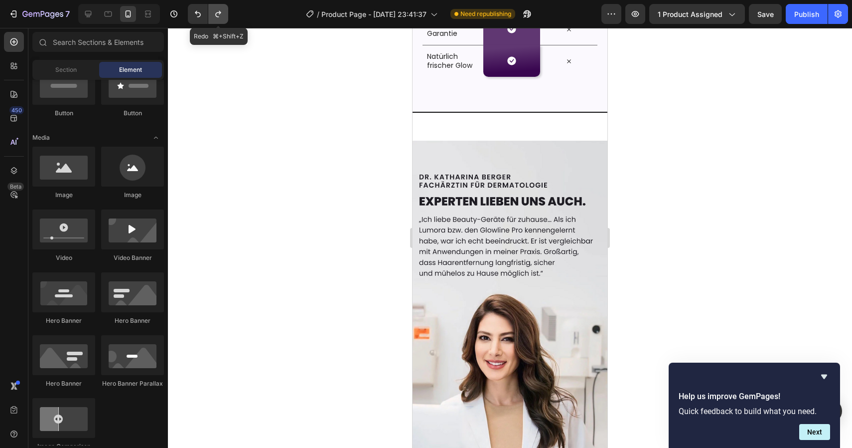
click at [214, 14] on icon "Undo/Redo" at bounding box center [218, 14] width 10 height 10
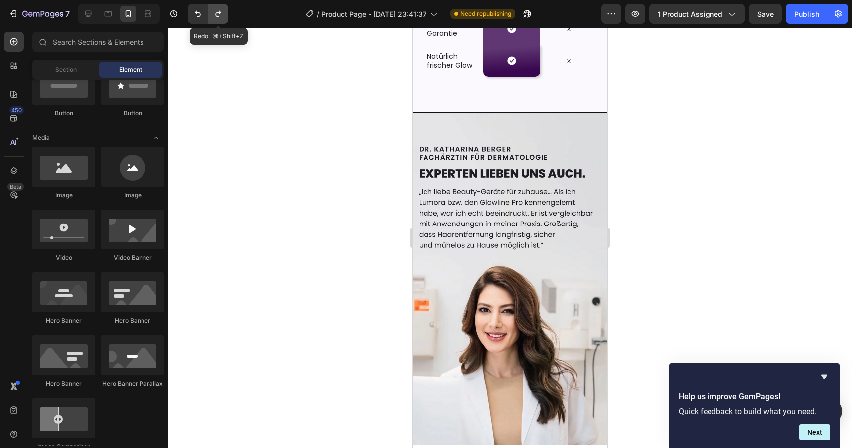
click at [214, 14] on icon "Undo/Redo" at bounding box center [218, 14] width 10 height 10
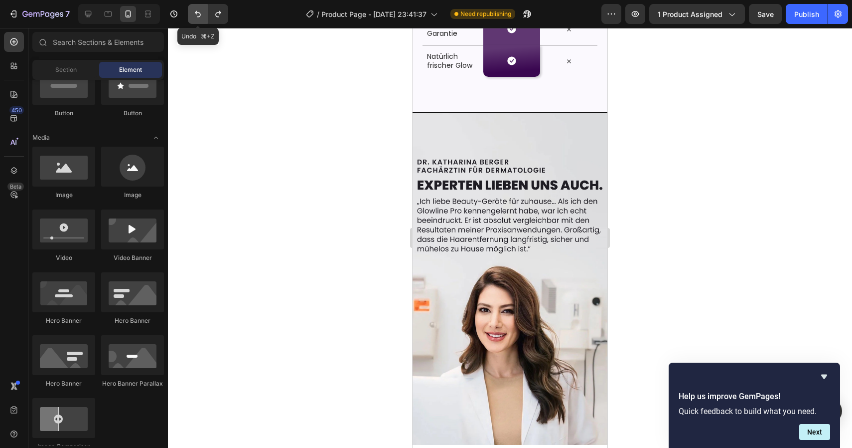
click at [204, 14] on button "Undo/Redo" at bounding box center [198, 14] width 20 height 20
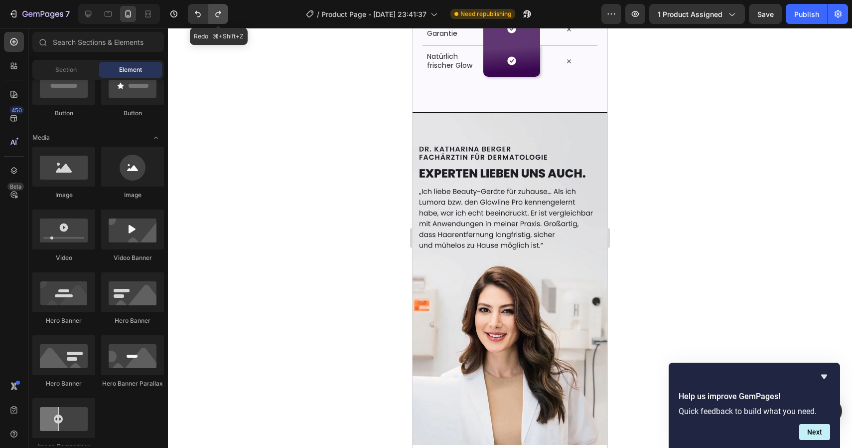
click at [223, 17] on icon "Undo/Redo" at bounding box center [218, 14] width 10 height 10
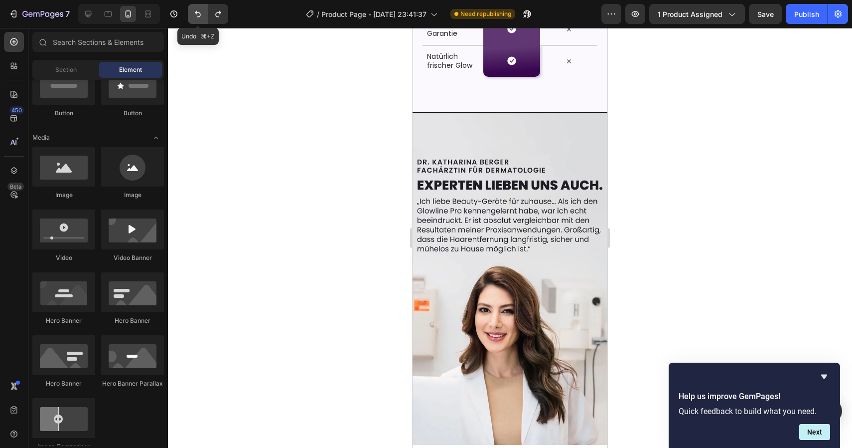
click at [203, 14] on button "Undo/Redo" at bounding box center [198, 14] width 20 height 20
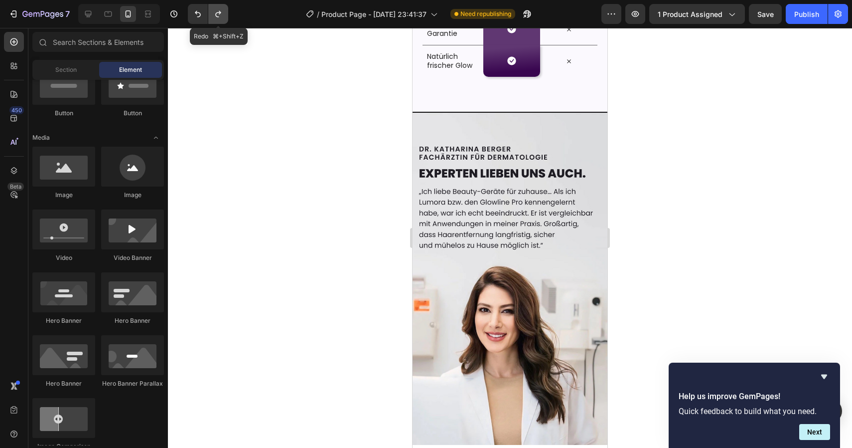
click at [216, 15] on icon "Undo/Redo" at bounding box center [217, 14] width 5 height 6
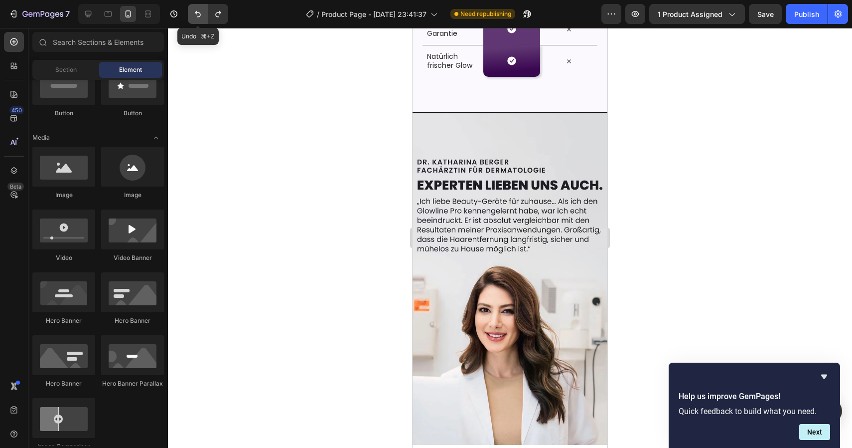
click at [203, 15] on button "Undo/Redo" at bounding box center [198, 14] width 20 height 20
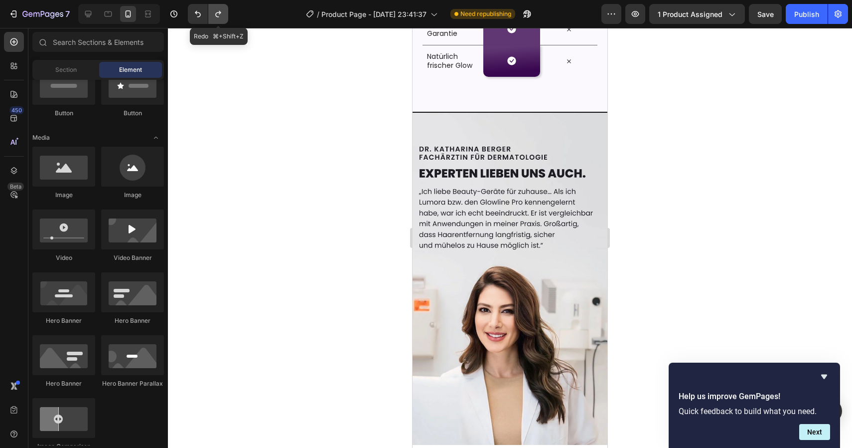
click at [214, 19] on button "Undo/Redo" at bounding box center [218, 14] width 20 height 20
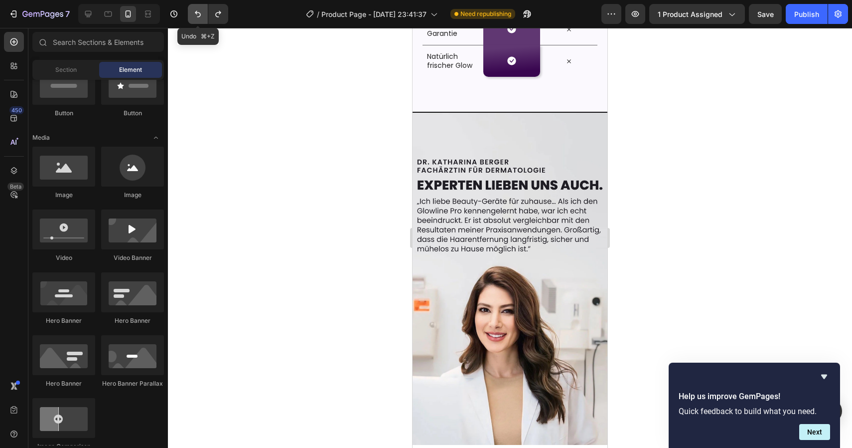
click at [201, 8] on button "Undo/Redo" at bounding box center [198, 14] width 20 height 20
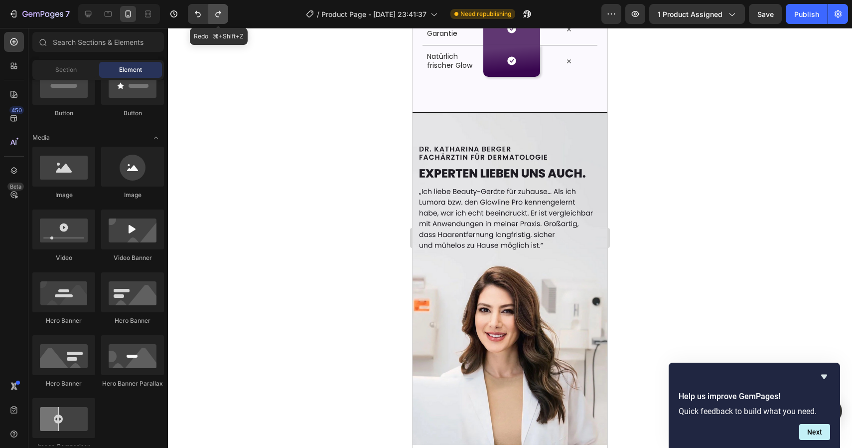
click at [214, 12] on icon "Undo/Redo" at bounding box center [218, 14] width 10 height 10
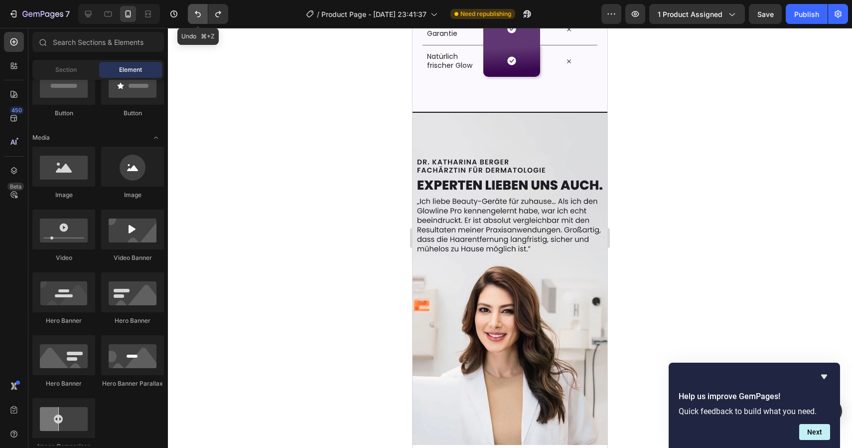
click at [203, 12] on button "Undo/Redo" at bounding box center [198, 14] width 20 height 20
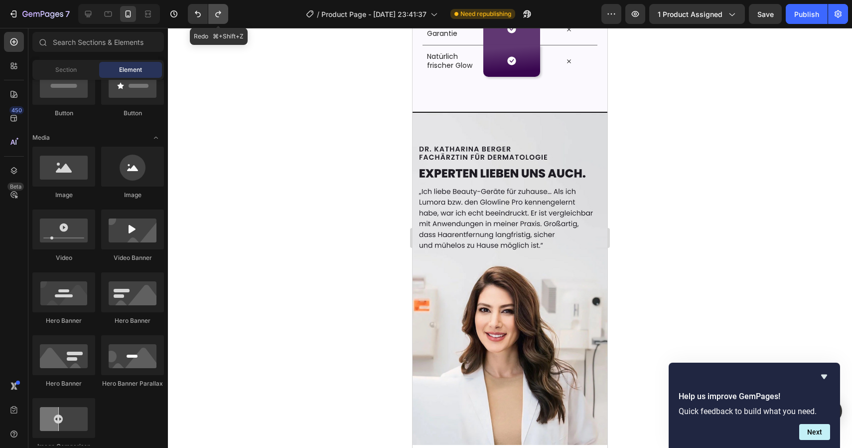
click at [211, 13] on button "Undo/Redo" at bounding box center [218, 14] width 20 height 20
